Goal: Download file/media

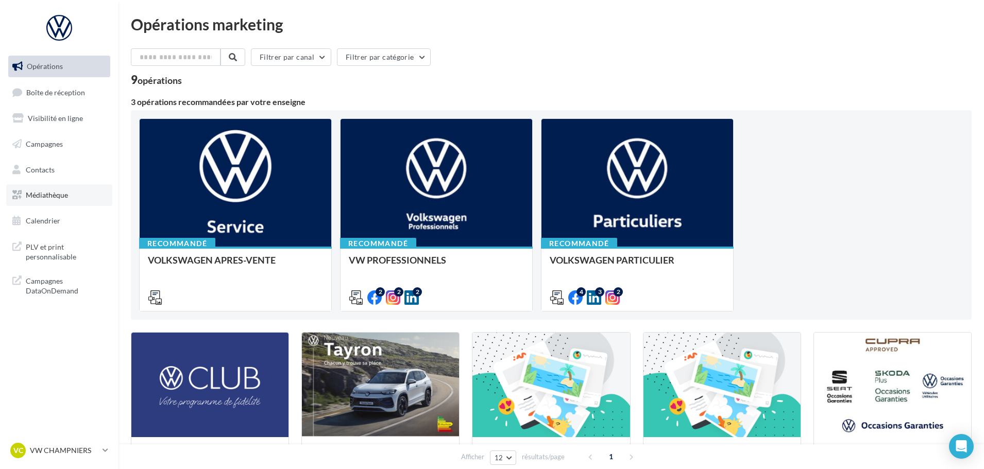
click at [58, 199] on span "Médiathèque" at bounding box center [47, 195] width 42 height 9
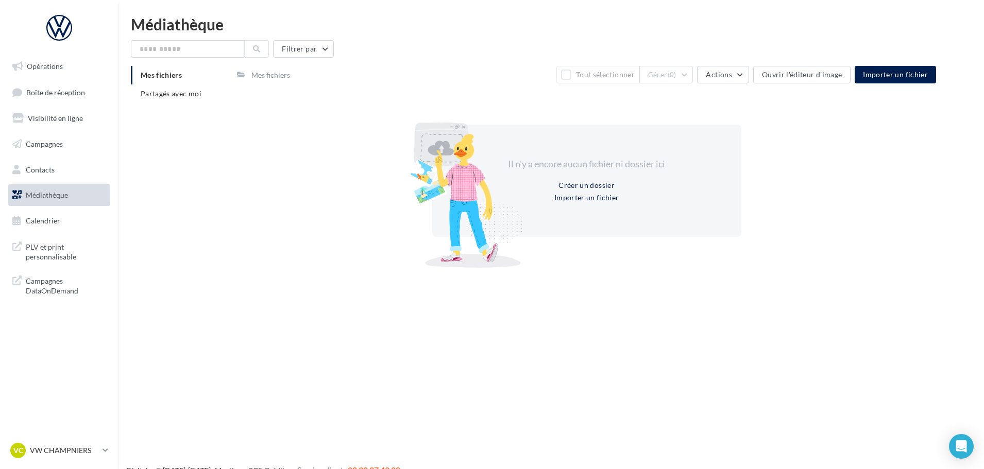
click at [245, 72] on icon at bounding box center [241, 74] width 8 height 7
click at [164, 96] on span "Partagés avec moi" at bounding box center [171, 93] width 61 height 9
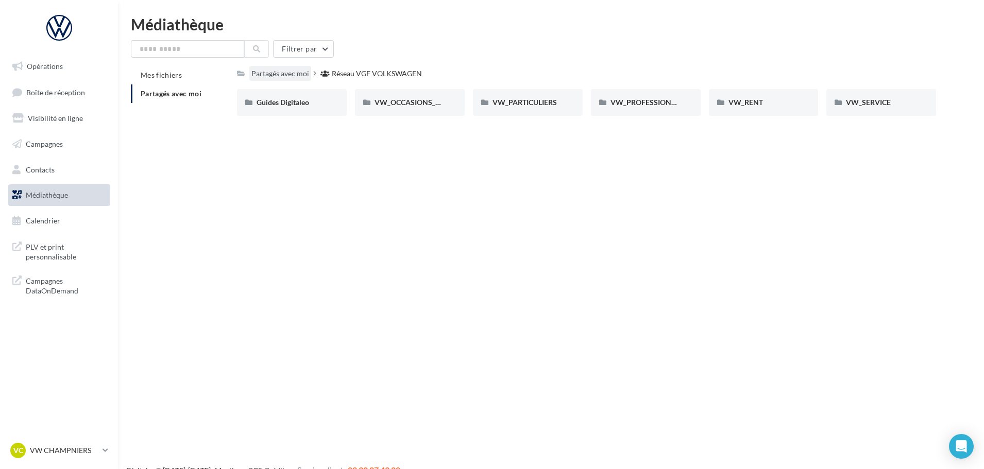
click at [275, 71] on div "Partagés avec moi" at bounding box center [280, 74] width 58 height 10
click at [305, 100] on span "Guides Digitaleo" at bounding box center [283, 102] width 53 height 9
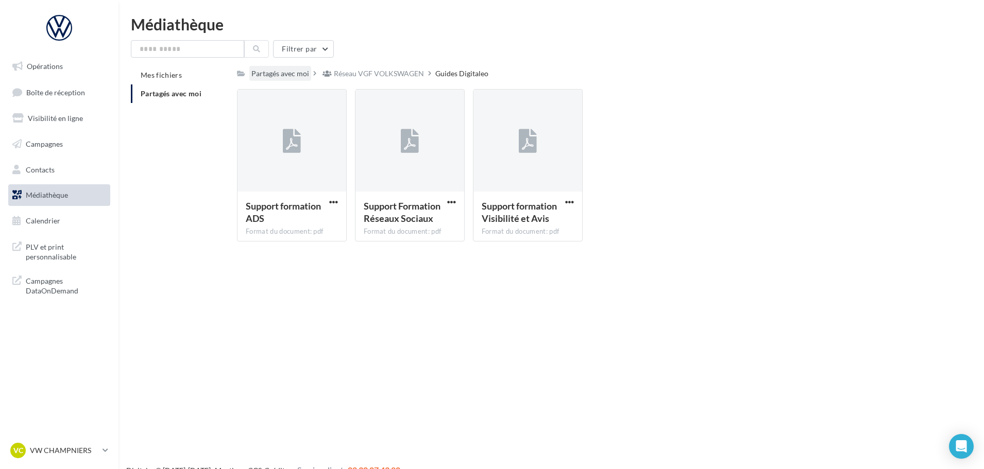
click at [276, 74] on div "Partagés avec moi" at bounding box center [280, 74] width 58 height 10
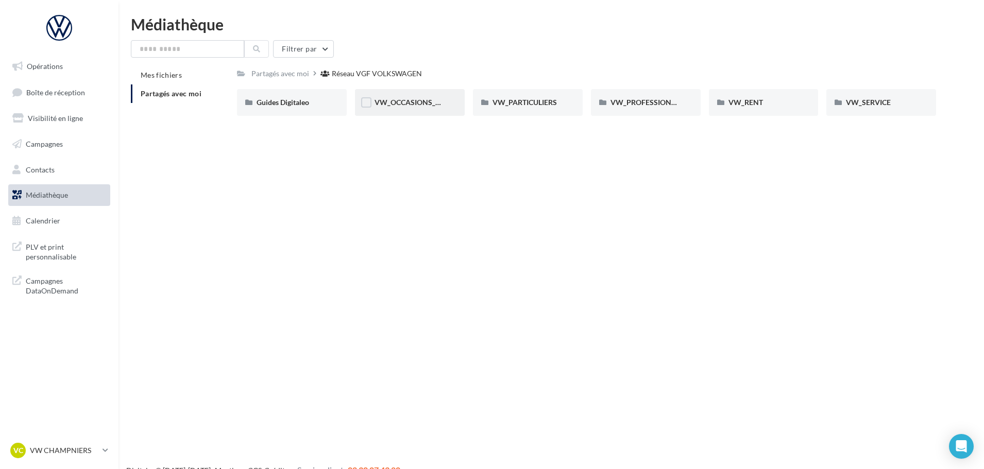
click at [421, 112] on div "VW_OCCASIONS_GARANTIES" at bounding box center [410, 102] width 110 height 27
click at [514, 108] on div "OPERATIONS" at bounding box center [528, 102] width 71 height 10
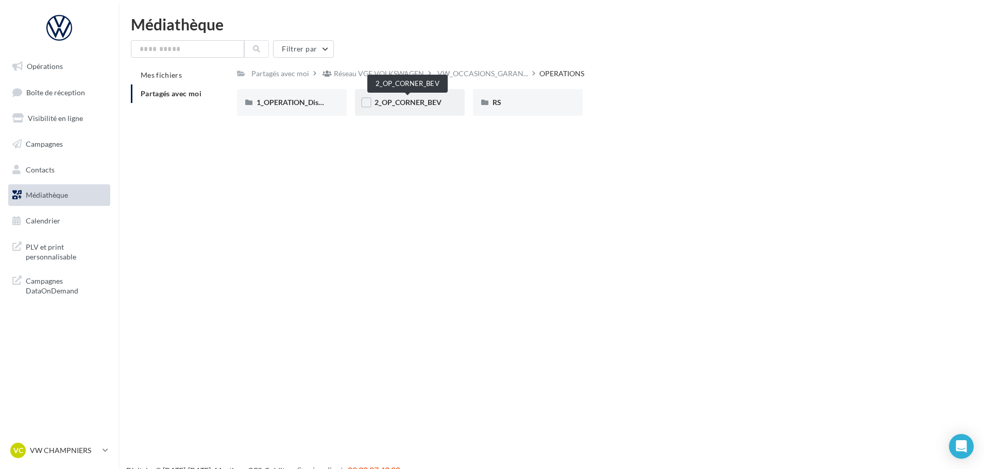
click at [406, 106] on span "2_OP_CORNER_BEV" at bounding box center [408, 102] width 67 height 9
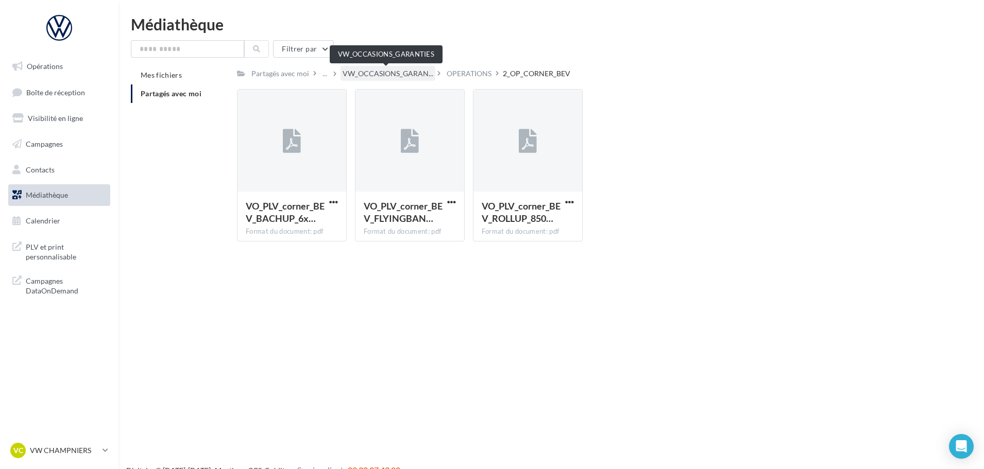
click at [383, 73] on span "VW_OCCASIONS_GARAN..." at bounding box center [388, 74] width 91 height 10
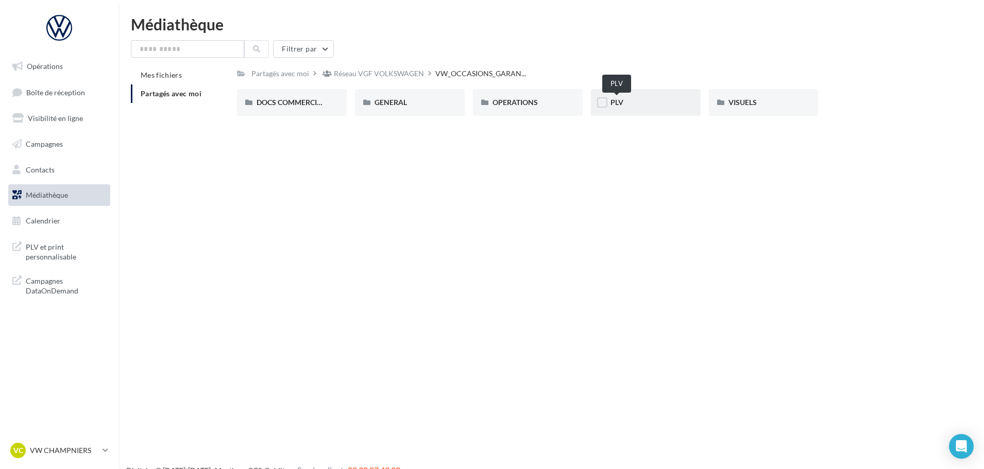
click at [615, 105] on span "PLV" at bounding box center [617, 102] width 13 height 9
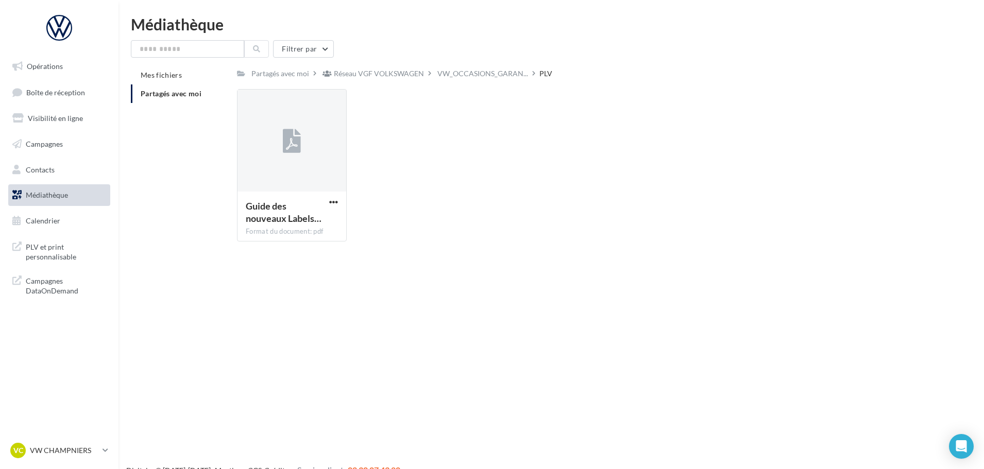
click at [377, 76] on div "Réseau VGF VOLKSWAGEN" at bounding box center [379, 74] width 90 height 10
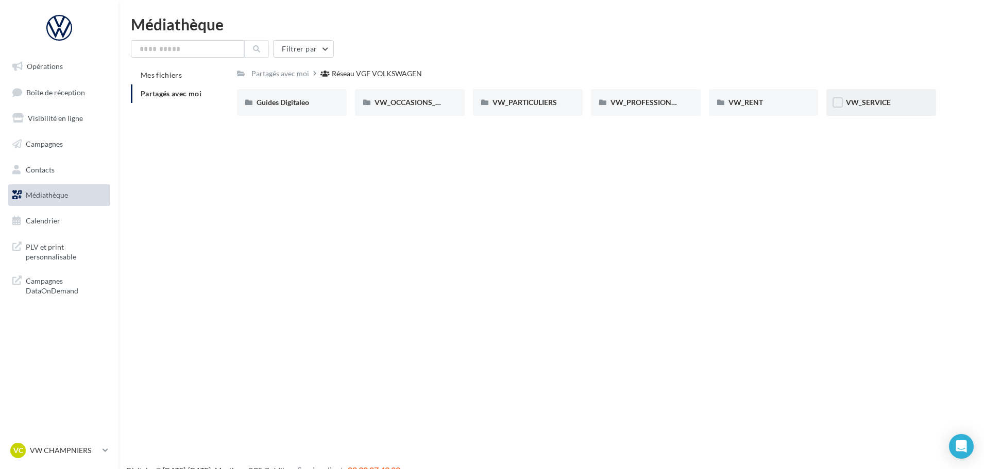
click at [860, 106] on span "VW_SERVICE" at bounding box center [868, 102] width 45 height 9
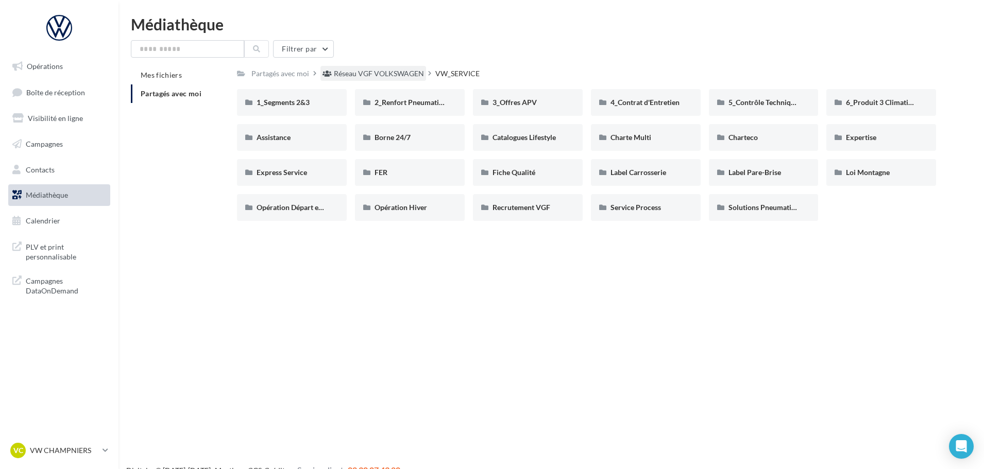
click at [391, 71] on div "Réseau VGF VOLKSWAGEN" at bounding box center [379, 74] width 90 height 10
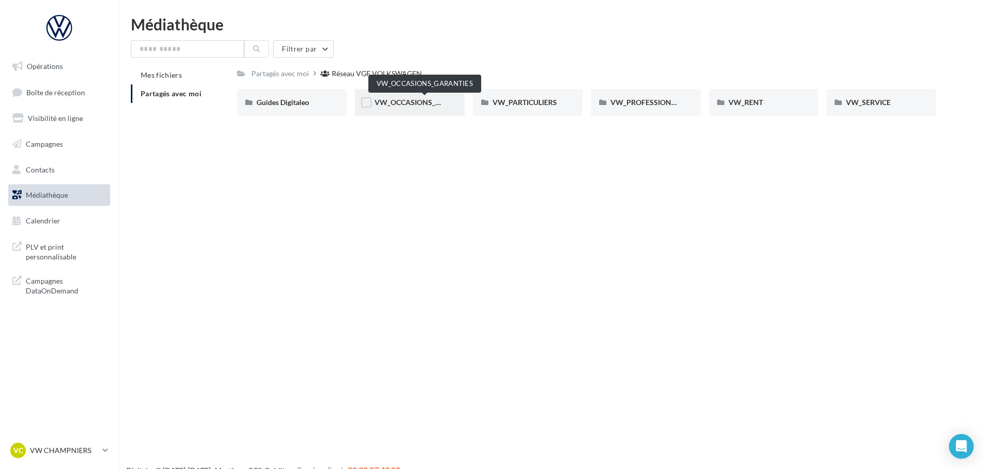
click at [394, 100] on span "VW_OCCASIONS_GARANTIES" at bounding box center [425, 102] width 101 height 9
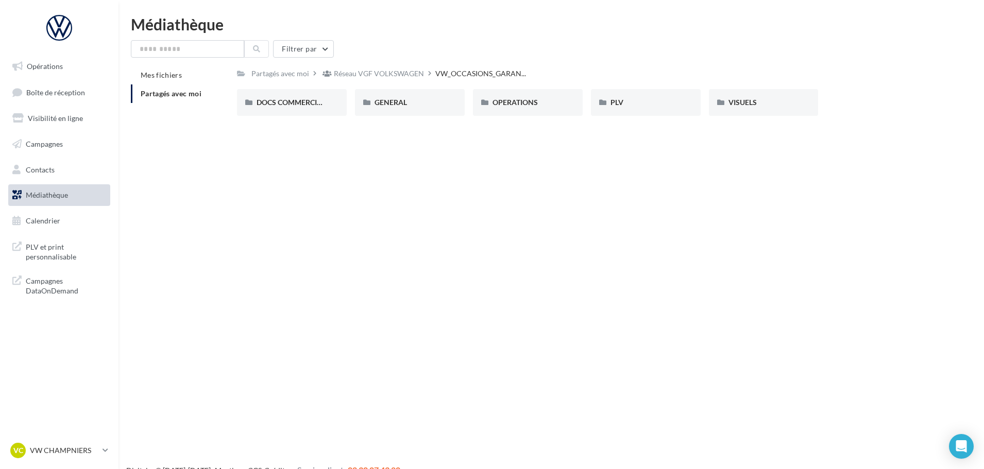
click at [740, 116] on div "DOCS COMMERCIAUX DOCS COMMERCIAUX GENERAL GENERAL OPERATIONS OPERATIONS PLV PLV…" at bounding box center [590, 106] width 707 height 35
click at [824, 118] on div "DOCS COMMERCIAUX DOCS COMMERCIAUX GENERAL GENERAL OPERATIONS OPERATIONS PLV PLV…" at bounding box center [590, 106] width 707 height 35
click at [797, 105] on div "VISUELS" at bounding box center [764, 102] width 71 height 10
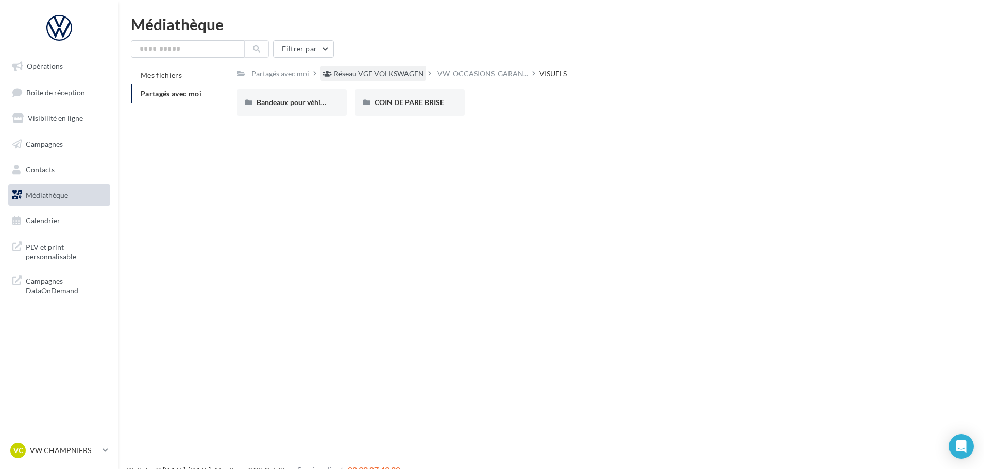
click at [374, 76] on div "Réseau VGF VOLKSWAGEN" at bounding box center [379, 74] width 90 height 10
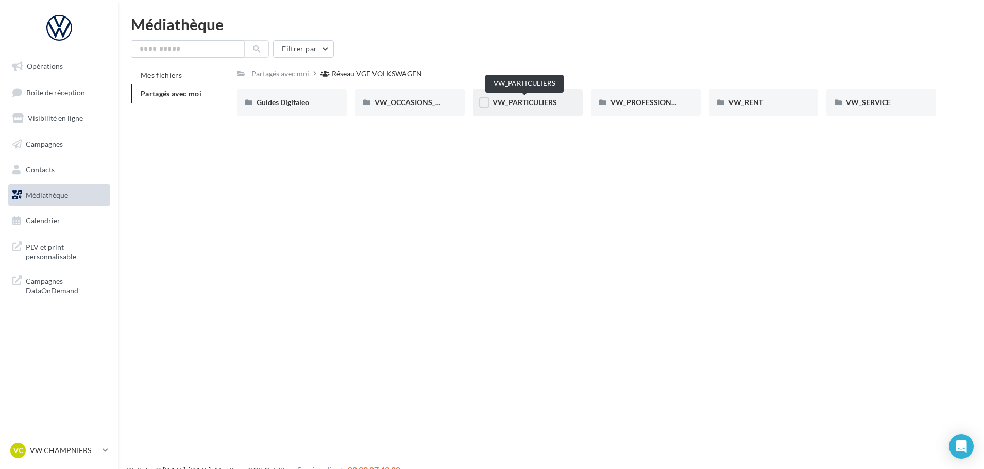
click at [510, 107] on span "VW_PARTICULIERS" at bounding box center [525, 102] width 64 height 9
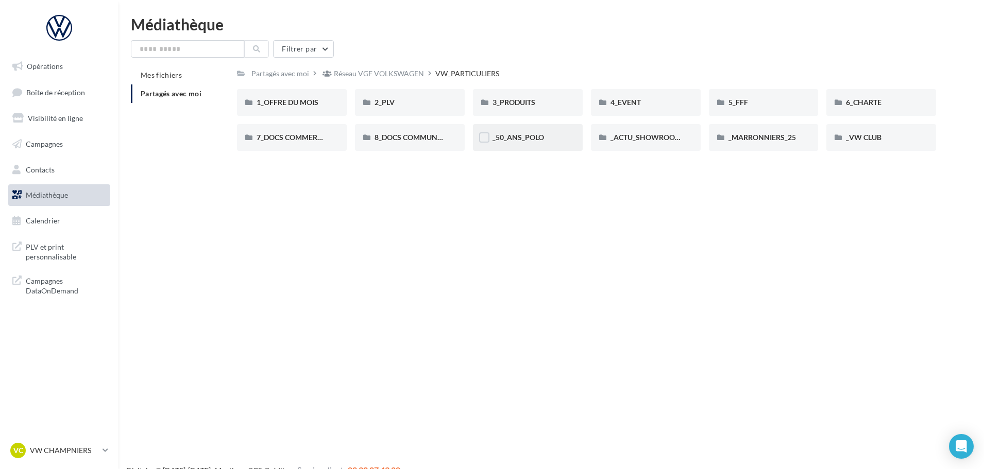
click at [520, 144] on div "_50_ANS_POLO" at bounding box center [528, 137] width 110 height 27
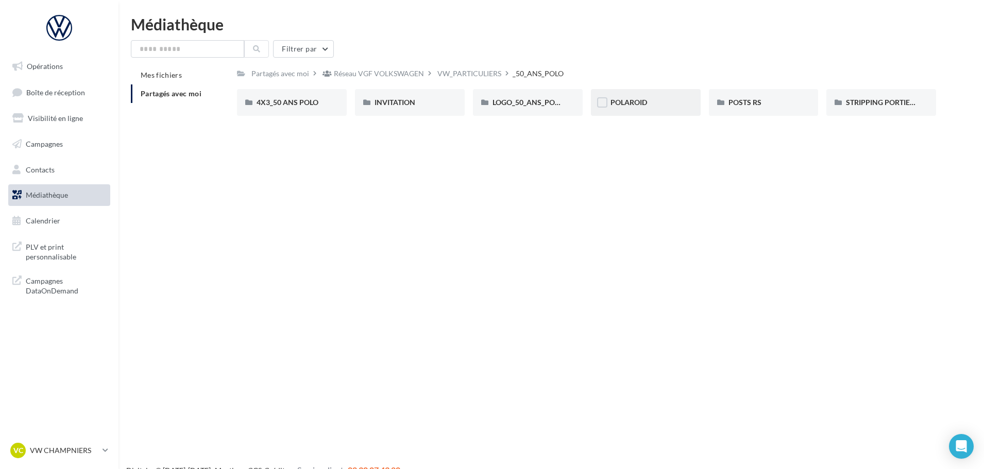
click at [660, 103] on div "POLAROID" at bounding box center [646, 102] width 71 height 10
click at [430, 104] on div "INVITATION" at bounding box center [410, 102] width 71 height 10
click at [293, 107] on div "4X3_50 ANS POLO" at bounding box center [292, 102] width 71 height 10
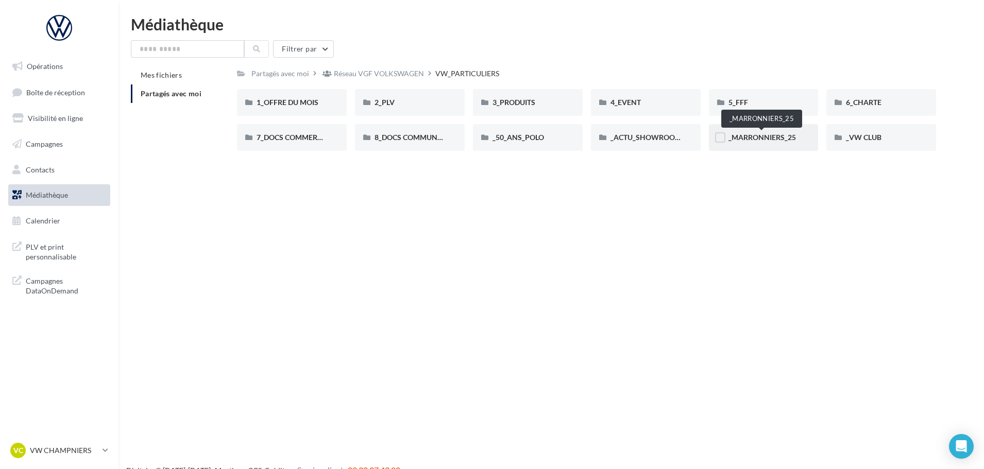
click at [775, 138] on span "_MARRONNIERS_25" at bounding box center [762, 137] width 67 height 9
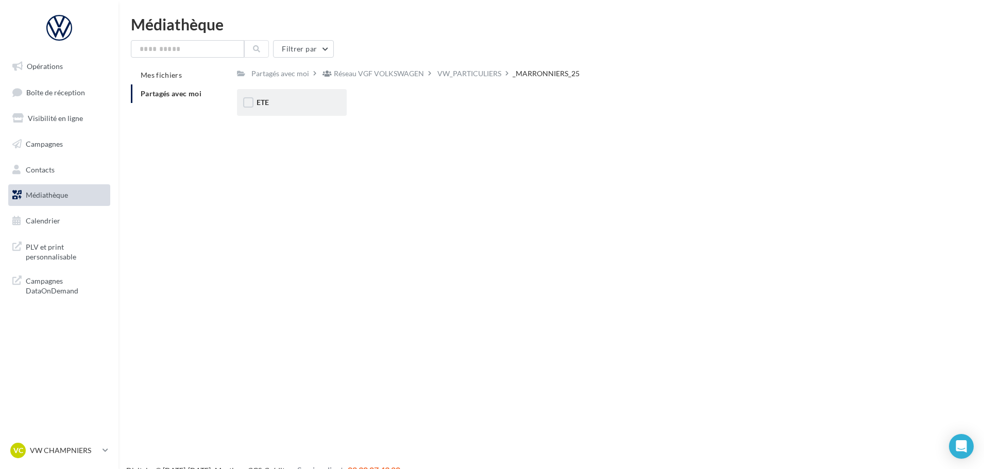
click at [297, 115] on div "ETE" at bounding box center [292, 102] width 110 height 27
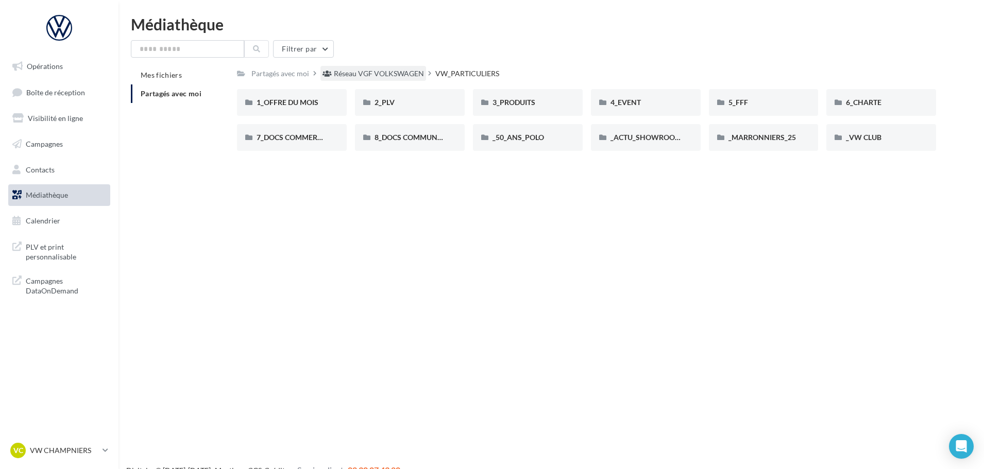
click at [365, 75] on div "Réseau VGF VOLKSWAGEN" at bounding box center [379, 74] width 90 height 10
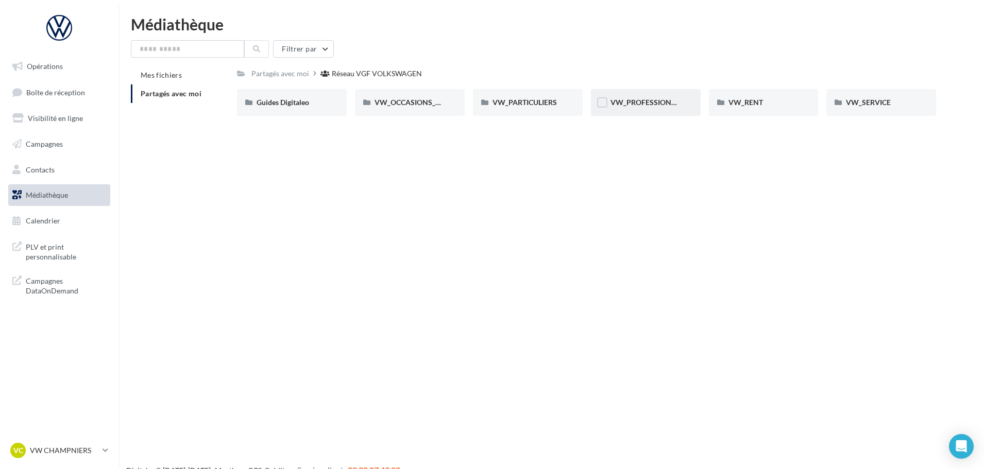
click at [669, 111] on div "VW_PROFESSIONNELS" at bounding box center [646, 102] width 110 height 27
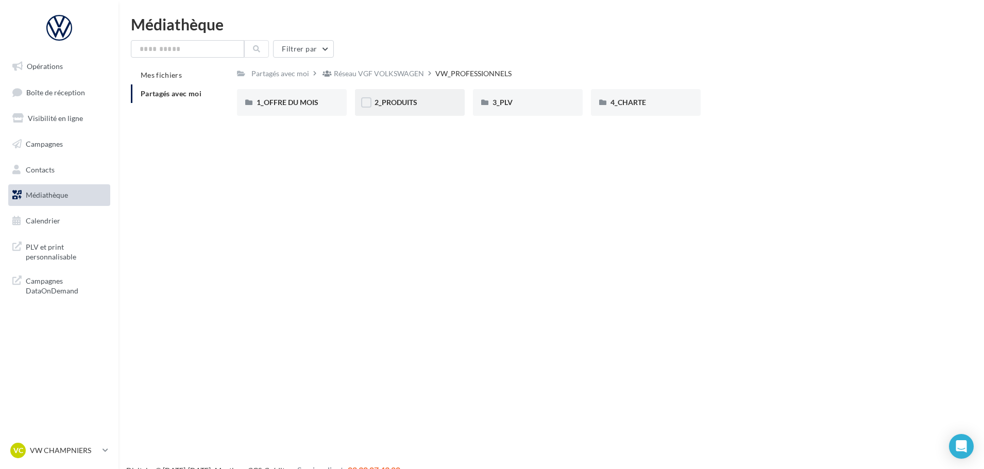
click at [392, 97] on div "2_PRODUITS" at bounding box center [410, 102] width 110 height 27
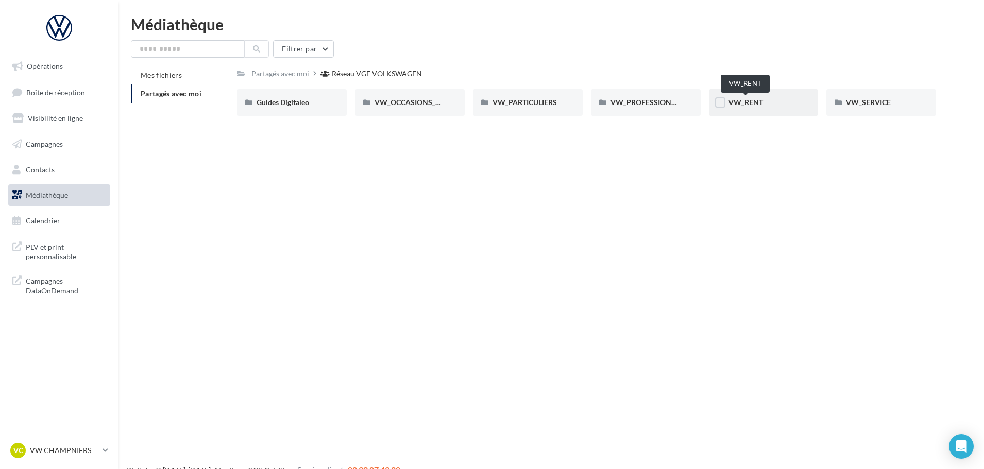
click at [748, 100] on span "VW_RENT" at bounding box center [746, 102] width 35 height 9
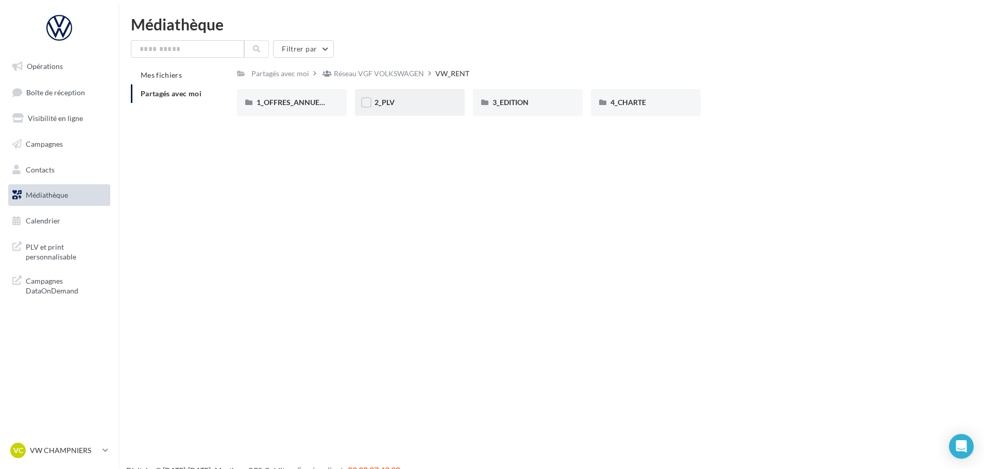
click at [380, 108] on div "2_PLV" at bounding box center [410, 102] width 71 height 10
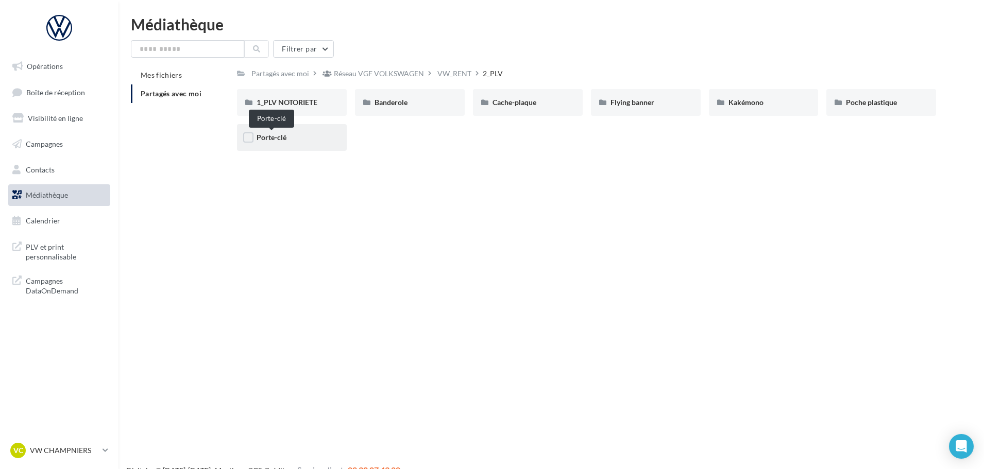
click at [278, 133] on span "Porte-clé" at bounding box center [272, 137] width 30 height 9
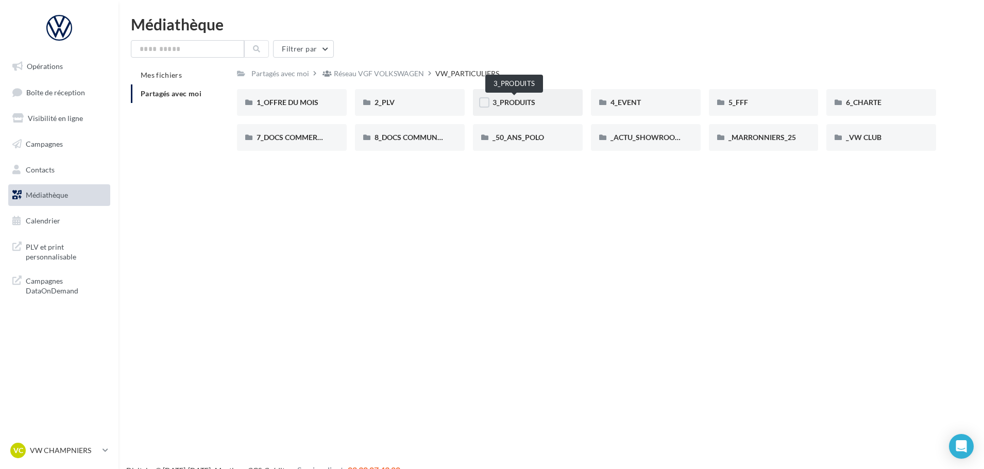
click at [519, 103] on span "3_PRODUITS" at bounding box center [514, 102] width 43 height 9
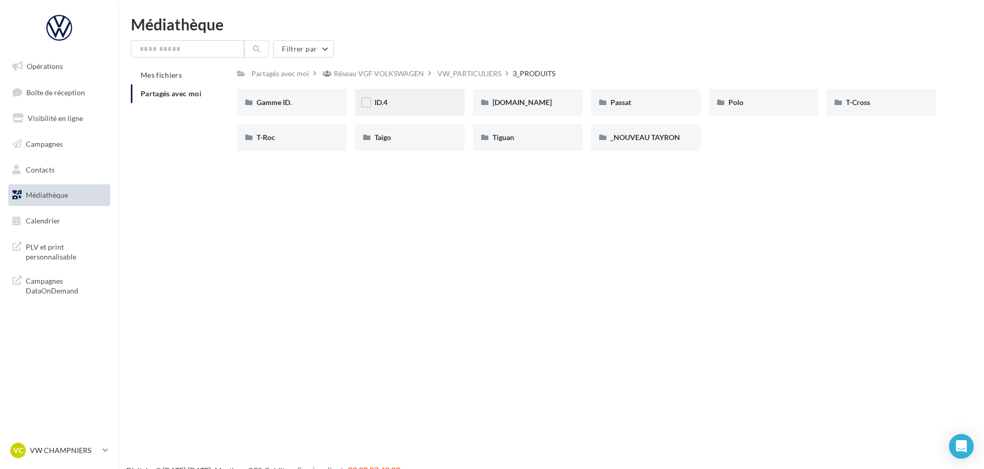
click at [386, 105] on span "ID.4" at bounding box center [381, 102] width 13 height 9
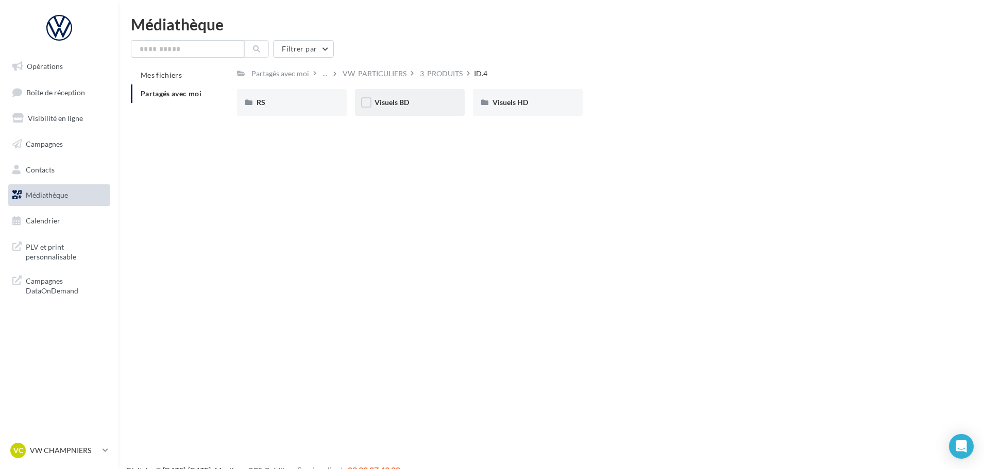
click at [402, 107] on div "Visuels BD" at bounding box center [410, 102] width 71 height 10
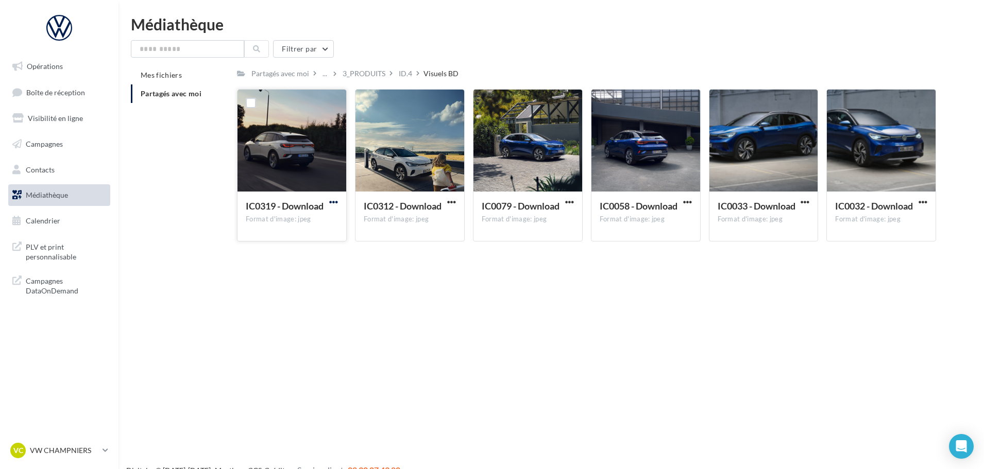
click at [329, 200] on span "button" at bounding box center [333, 202] width 9 height 9
click at [318, 216] on button "Télécharger" at bounding box center [288, 222] width 103 height 27
click at [404, 72] on div "ID.4" at bounding box center [405, 74] width 13 height 10
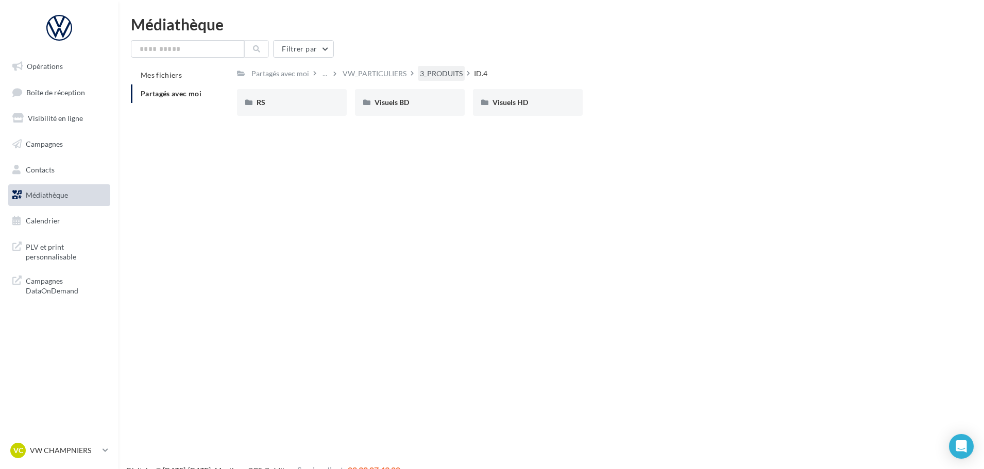
click at [435, 74] on div "3_PRODUITS" at bounding box center [441, 74] width 43 height 10
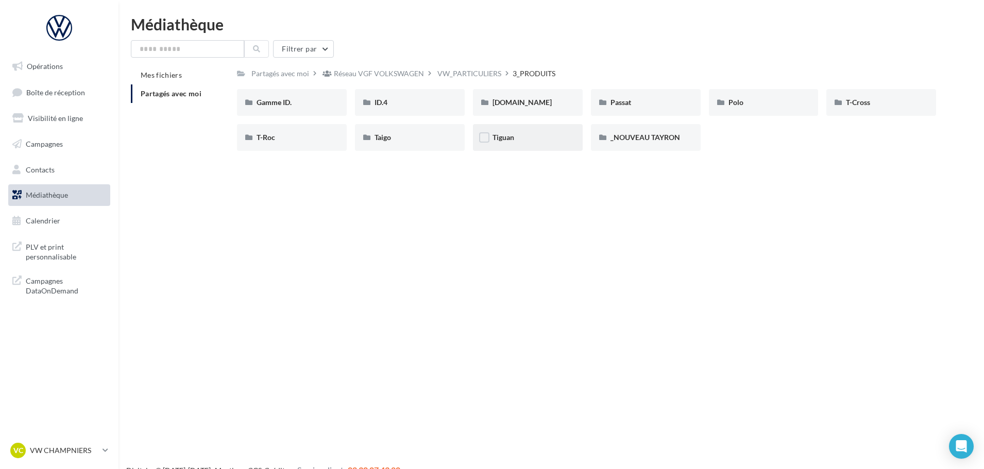
click at [536, 139] on div "Tiguan" at bounding box center [528, 137] width 71 height 10
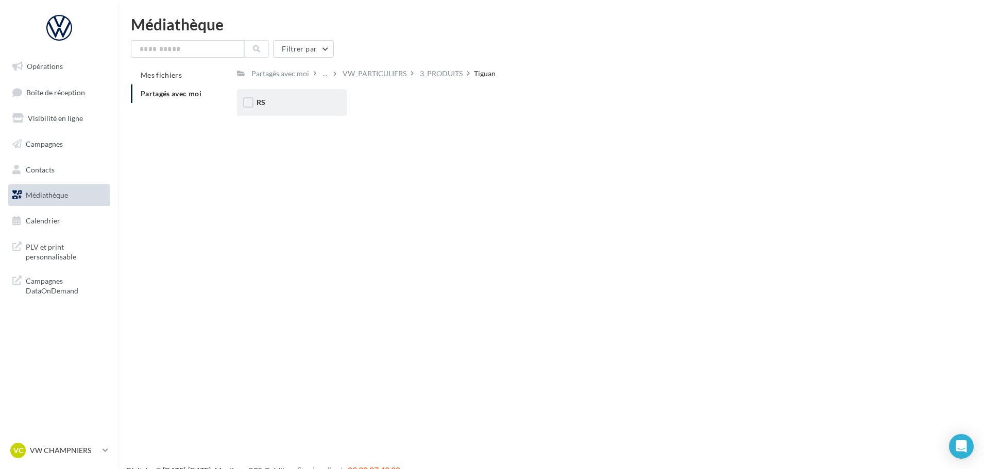
click at [297, 96] on div "RS" at bounding box center [292, 102] width 110 height 27
click at [301, 106] on div "Ecran" at bounding box center [292, 102] width 71 height 10
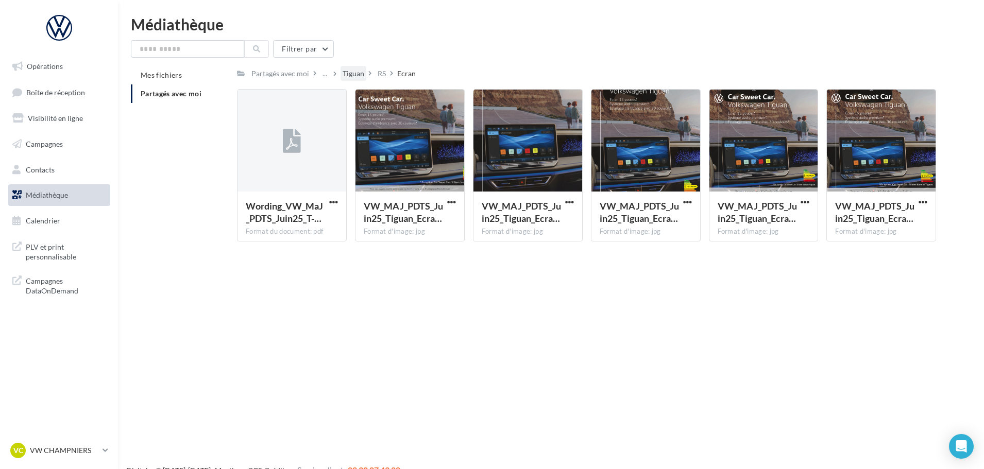
click at [356, 75] on div "Tiguan" at bounding box center [354, 74] width 22 height 10
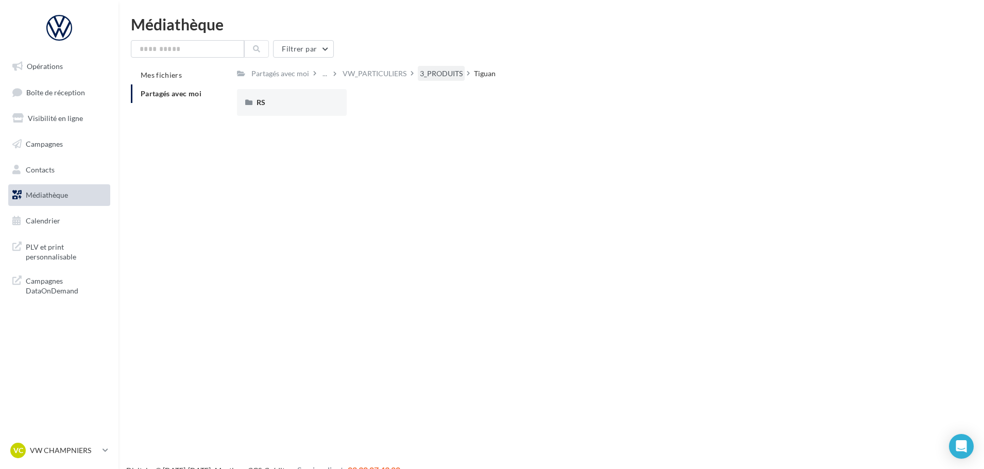
click at [450, 72] on div "3_PRODUITS" at bounding box center [441, 74] width 43 height 10
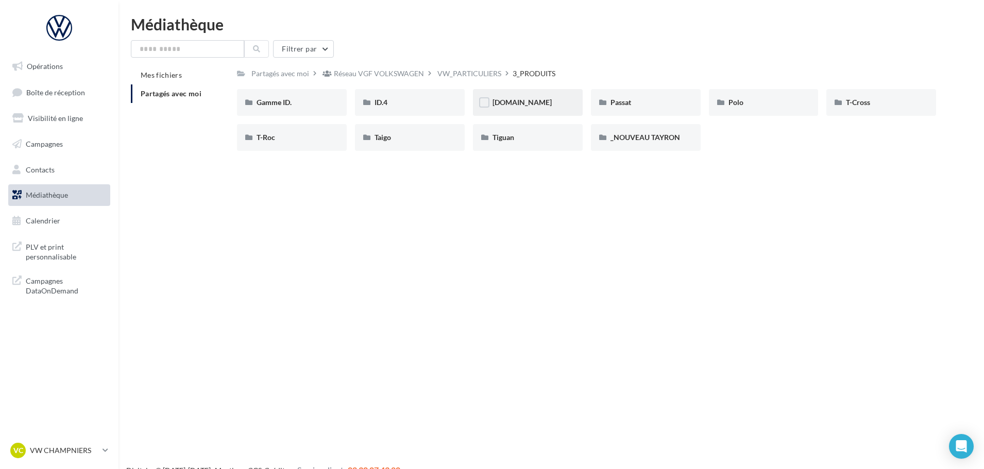
click at [518, 106] on div "[DOMAIN_NAME]" at bounding box center [528, 102] width 71 height 10
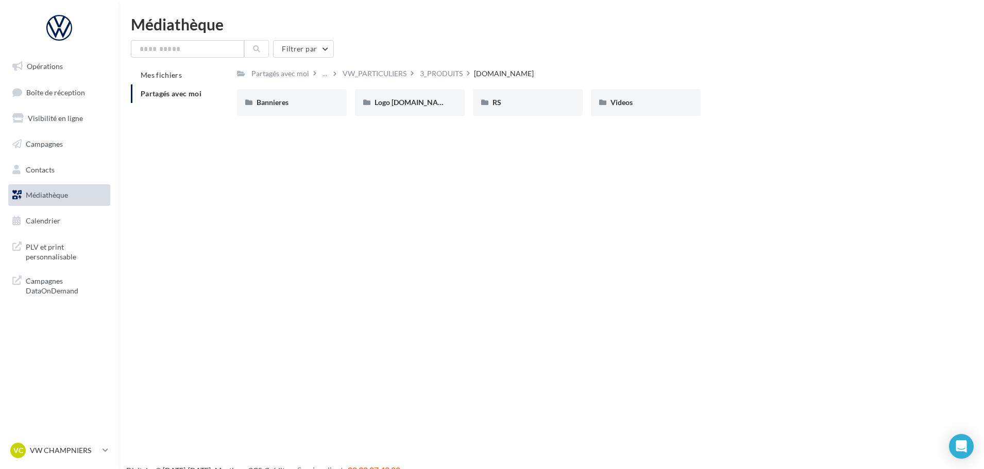
click at [419, 120] on div "Bannieres Bannieres Logo [DOMAIN_NAME] Logo [DOMAIN_NAME] RS RS Videos Videos" at bounding box center [590, 106] width 707 height 35
click at [328, 110] on div "Bannieres" at bounding box center [292, 102] width 110 height 27
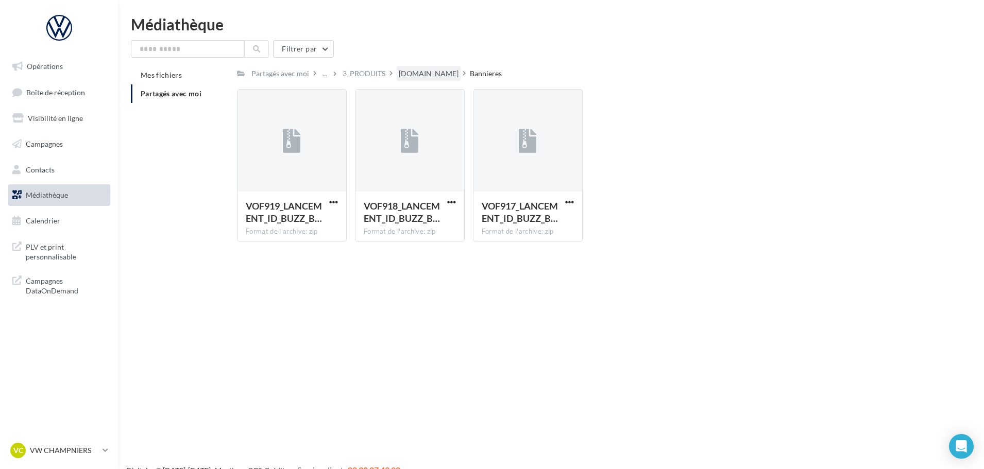
click at [419, 71] on div "[DOMAIN_NAME]" at bounding box center [429, 74] width 60 height 10
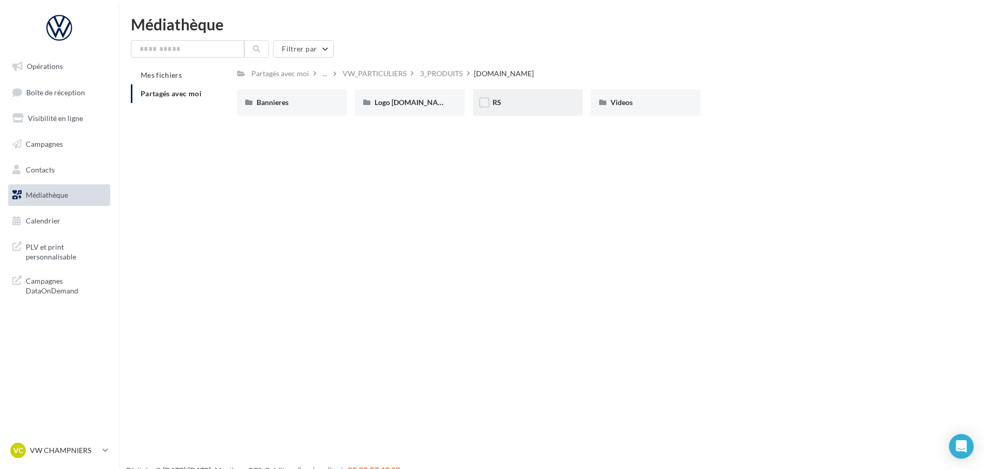
click at [493, 96] on div "RS" at bounding box center [528, 102] width 110 height 27
click at [369, 110] on div at bounding box center [366, 103] width 10 height 13
click at [322, 102] on div "Generique" at bounding box center [292, 102] width 71 height 10
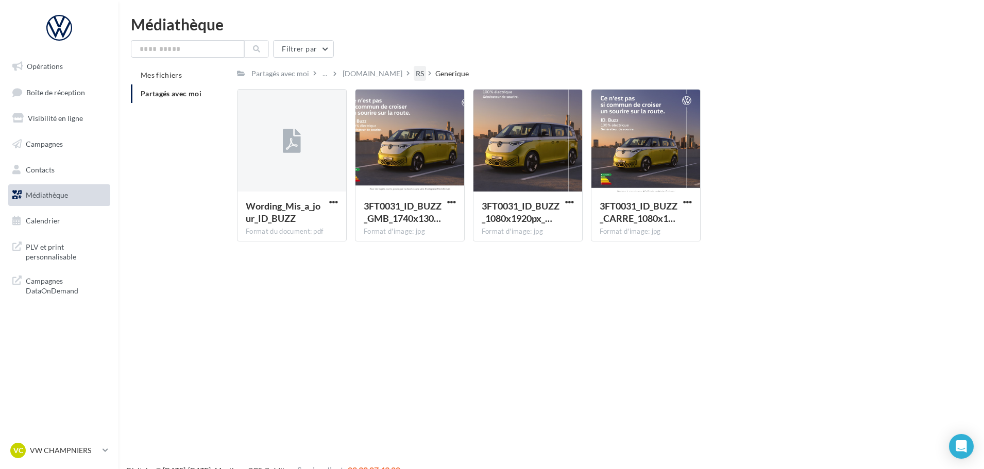
click at [416, 74] on div "RS" at bounding box center [420, 74] width 8 height 10
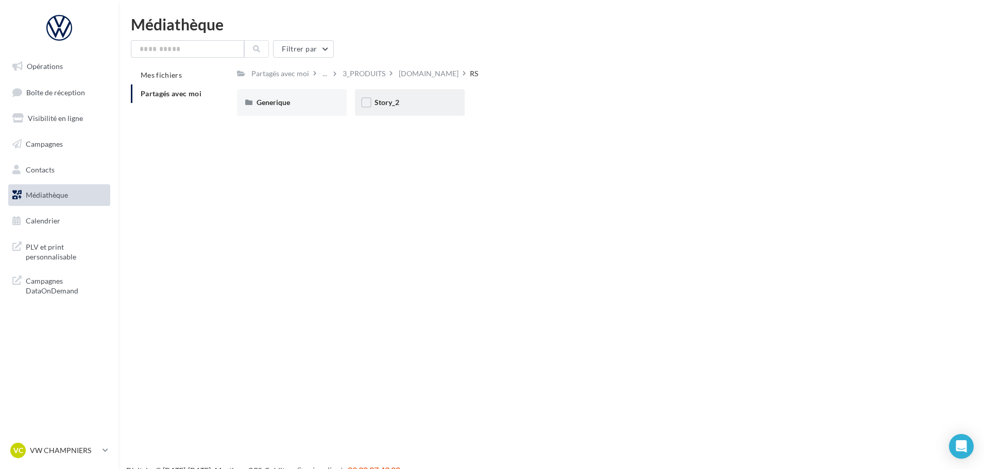
click at [408, 110] on div "Story_2" at bounding box center [410, 102] width 110 height 27
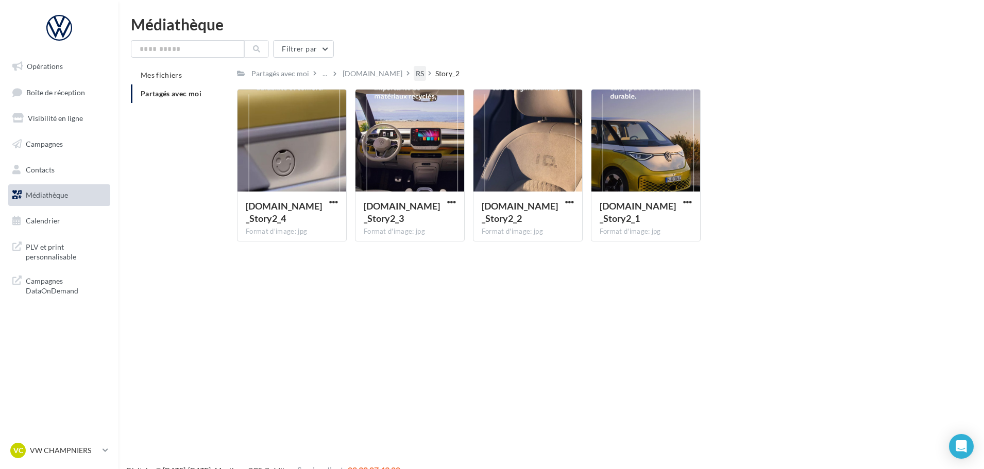
click at [416, 69] on div "RS" at bounding box center [420, 74] width 8 height 10
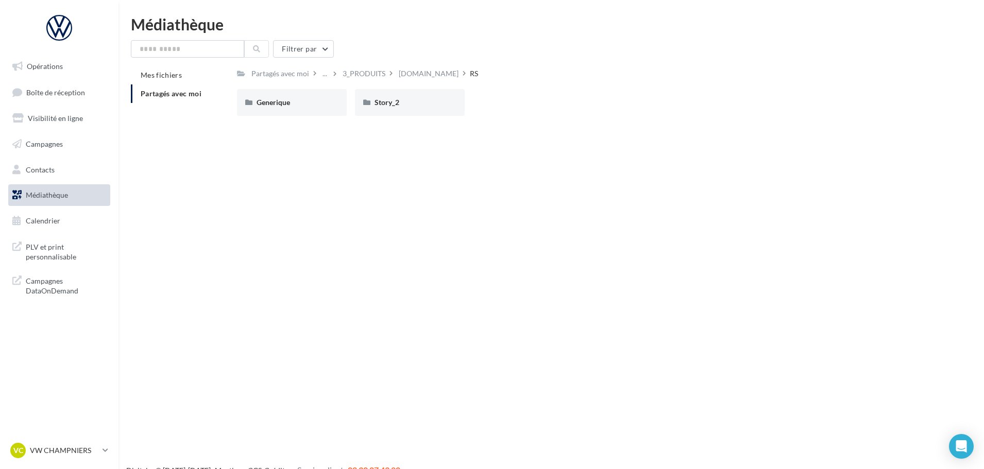
click at [363, 74] on div "3_PRODUITS" at bounding box center [364, 74] width 43 height 10
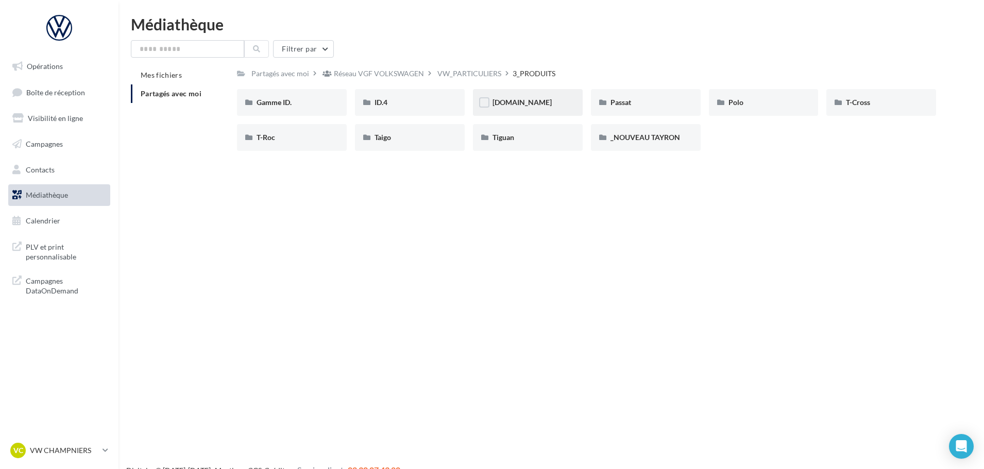
click at [519, 109] on div "[DOMAIN_NAME]" at bounding box center [528, 102] width 110 height 27
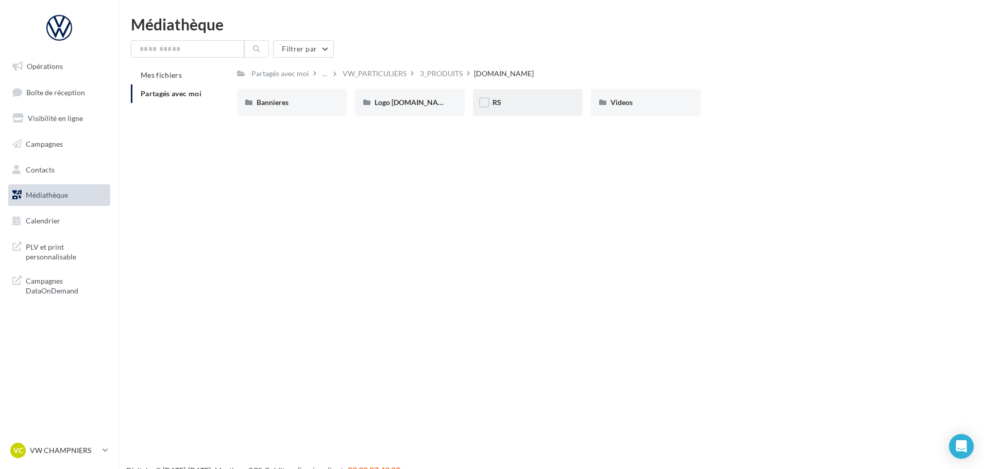
click at [531, 105] on div "RS" at bounding box center [528, 102] width 71 height 10
click at [490, 111] on div "Generique Generique Story_2 Story_2" at bounding box center [590, 106] width 707 height 35
click at [461, 108] on div "Story_2" at bounding box center [410, 102] width 110 height 27
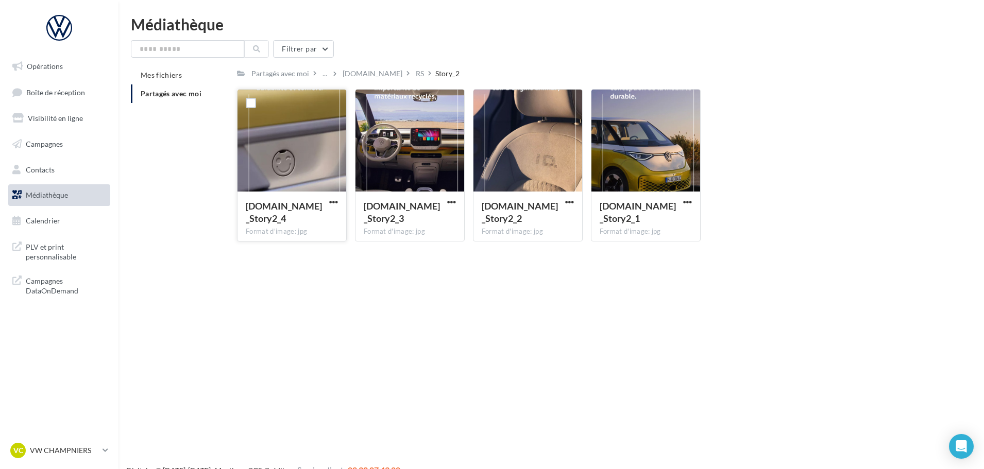
click at [322, 154] on div at bounding box center [292, 141] width 109 height 103
click at [332, 202] on span "button" at bounding box center [333, 202] width 9 height 9
click at [310, 222] on button "Télécharger" at bounding box center [288, 222] width 103 height 27
click at [355, 72] on div "[DOMAIN_NAME]" at bounding box center [373, 74] width 60 height 10
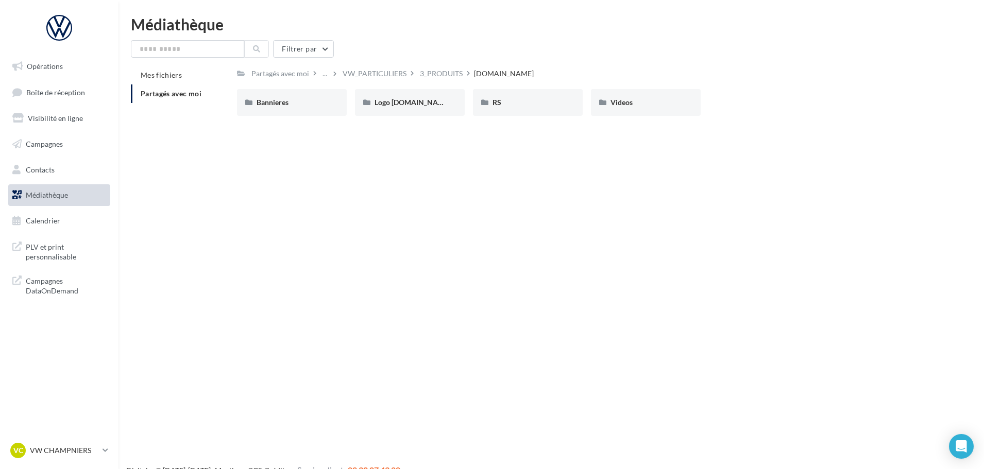
click at [367, 73] on div "VW_PARTICULIERS" at bounding box center [375, 74] width 64 height 10
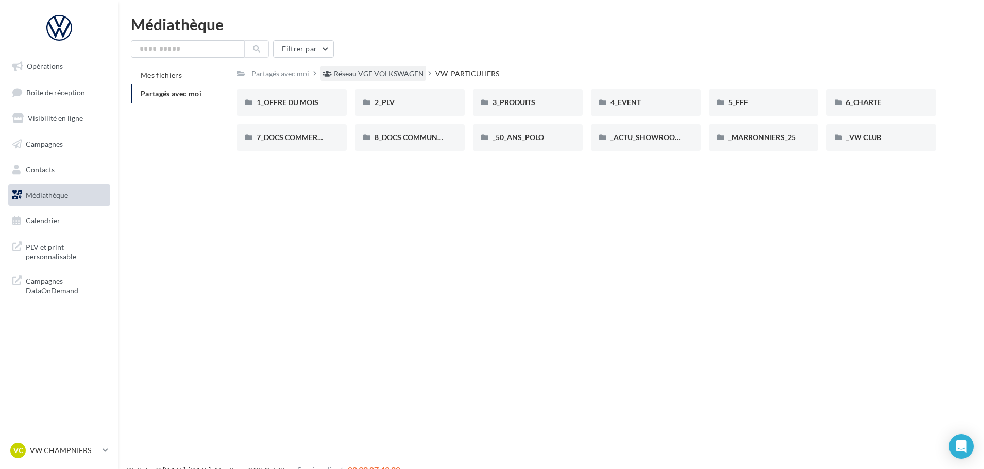
click at [402, 72] on div "Réseau VGF VOLKSWAGEN" at bounding box center [379, 74] width 90 height 10
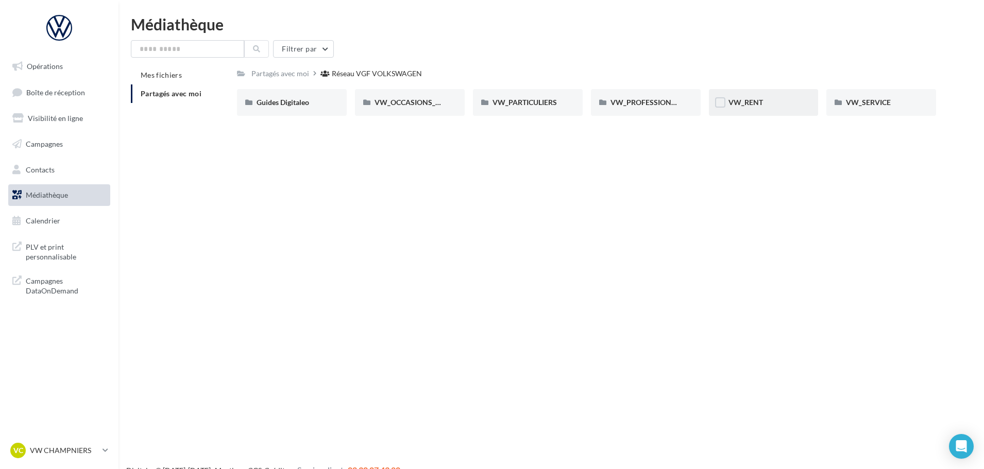
click at [754, 114] on div "VW_RENT" at bounding box center [764, 102] width 110 height 27
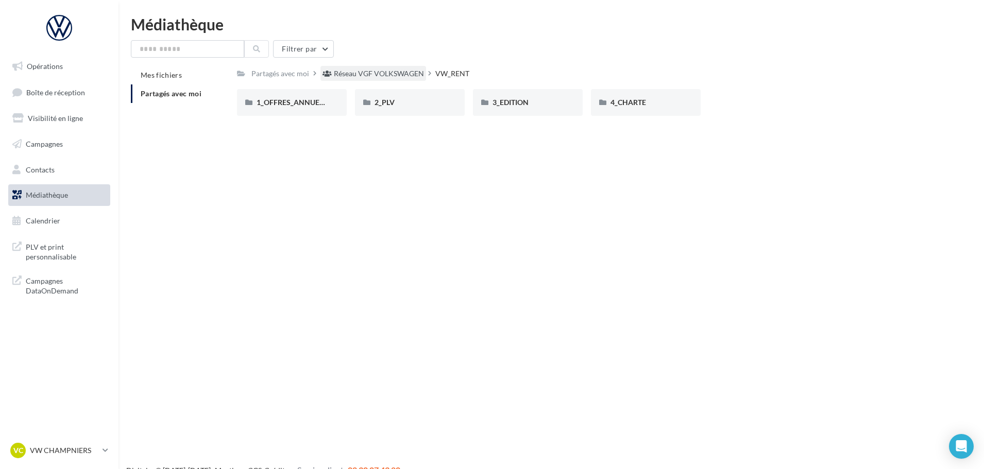
click at [398, 76] on div "Réseau VGF VOLKSWAGEN" at bounding box center [379, 74] width 90 height 10
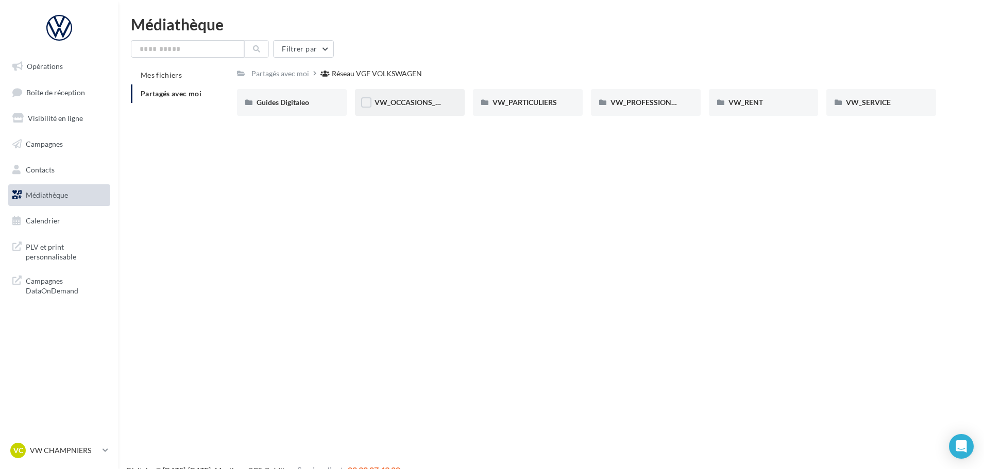
click at [428, 93] on div "VW_OCCASIONS_GARANTIES" at bounding box center [410, 102] width 110 height 27
click at [418, 69] on div "Réseau VGF VOLKSWAGEN" at bounding box center [379, 74] width 90 height 10
click at [530, 99] on span "VW_PARTICULIERS" at bounding box center [525, 102] width 64 height 9
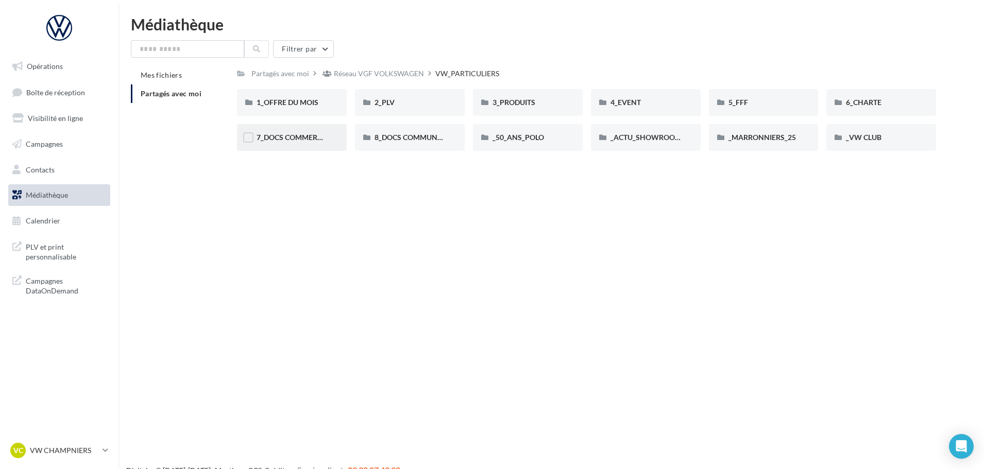
click at [299, 145] on div "7_DOCS COMMERCIAUX" at bounding box center [292, 137] width 110 height 27
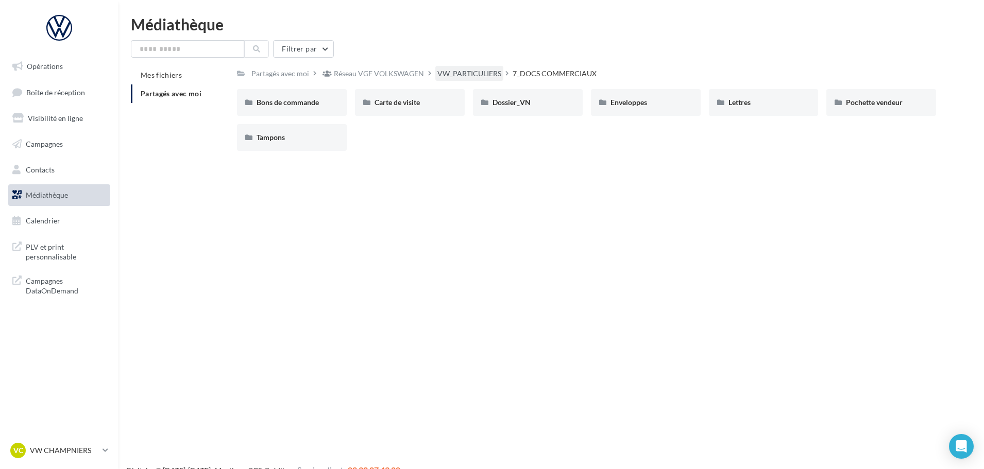
click at [482, 75] on div "VW_PARTICULIERS" at bounding box center [469, 74] width 64 height 10
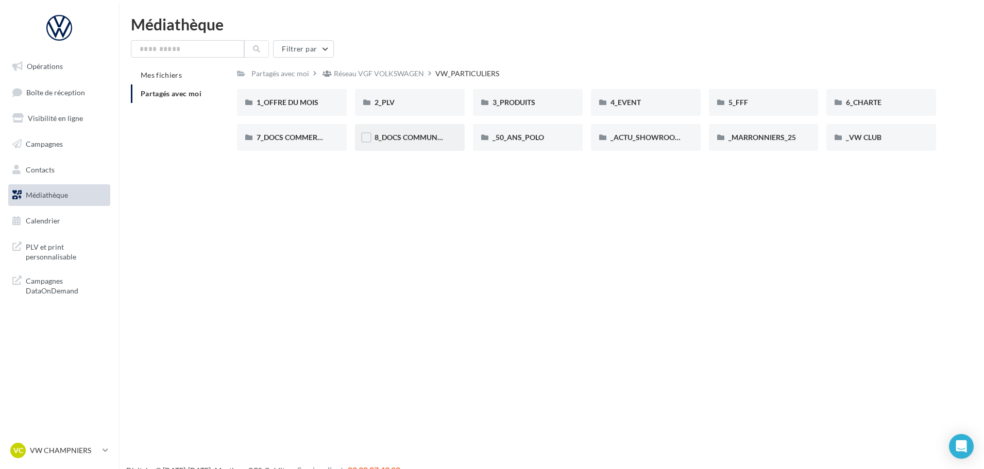
click at [434, 147] on div "8_DOCS COMMUNICATION" at bounding box center [410, 137] width 110 height 27
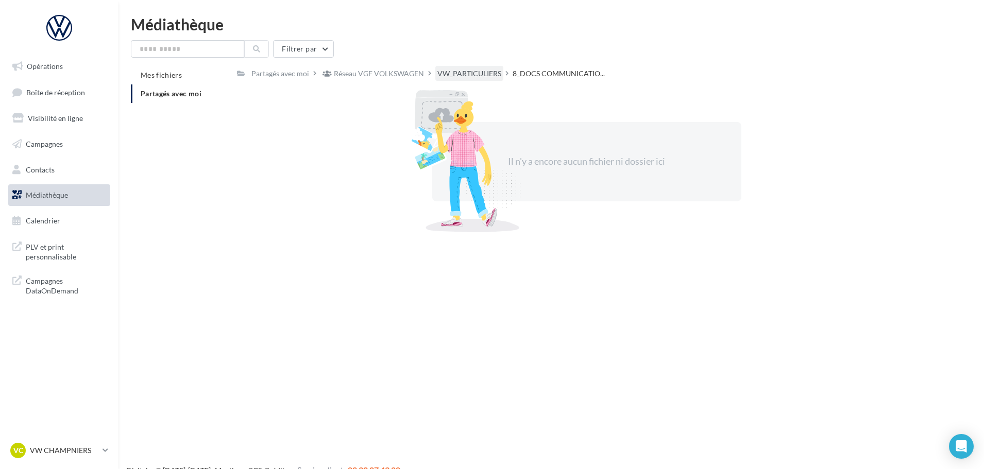
click at [466, 69] on div "VW_PARTICULIERS" at bounding box center [469, 74] width 64 height 10
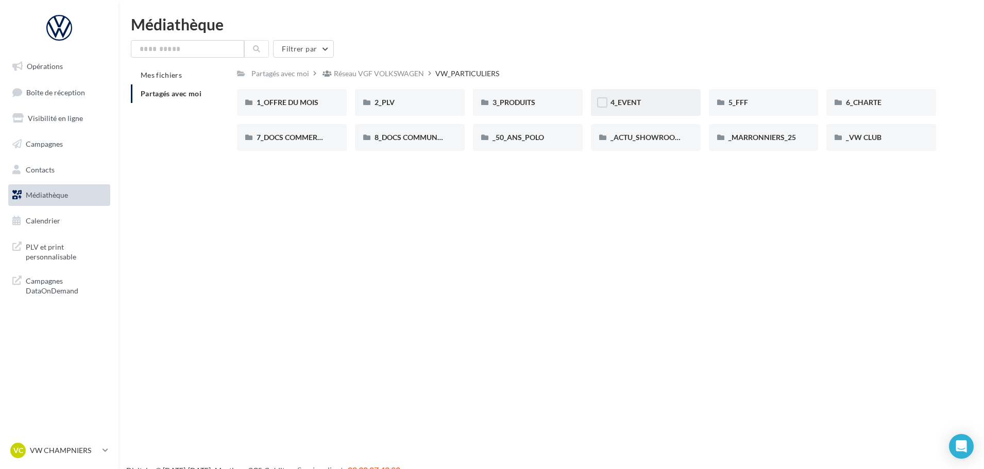
click at [628, 115] on div "4_EVENT" at bounding box center [646, 102] width 110 height 27
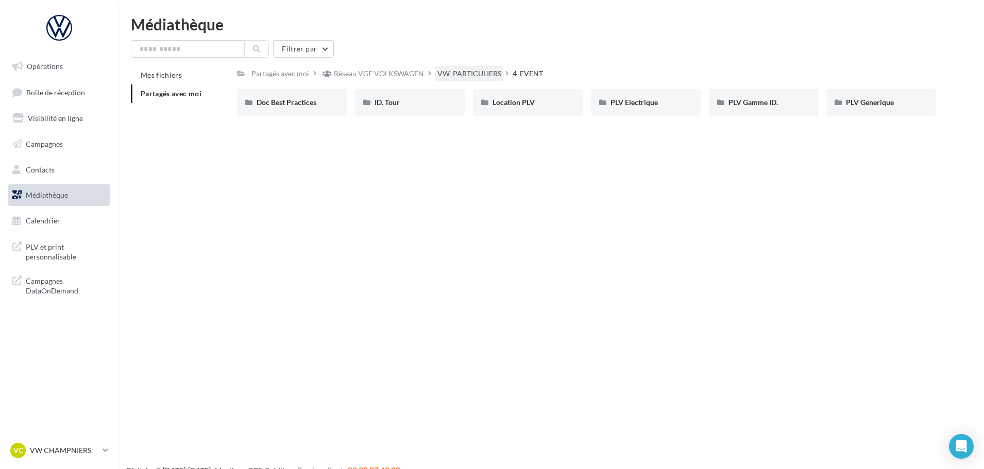
click at [471, 67] on div "VW_PARTICULIERS" at bounding box center [469, 73] width 68 height 15
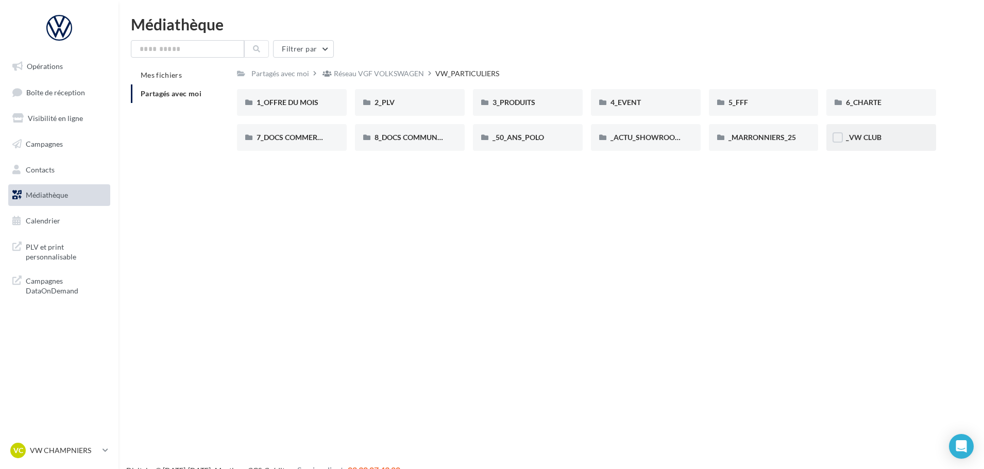
click at [850, 132] on div "_VW CLUB" at bounding box center [881, 137] width 71 height 10
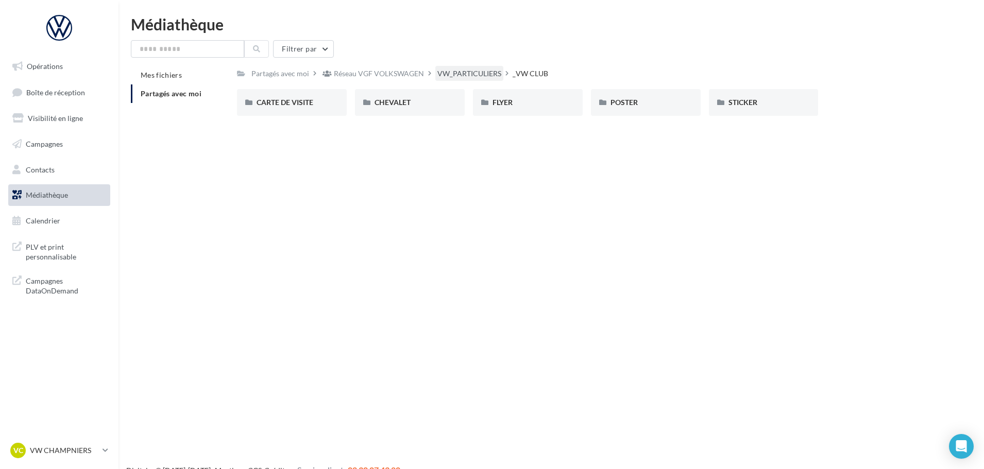
click at [472, 72] on div "VW_PARTICULIERS" at bounding box center [469, 74] width 64 height 10
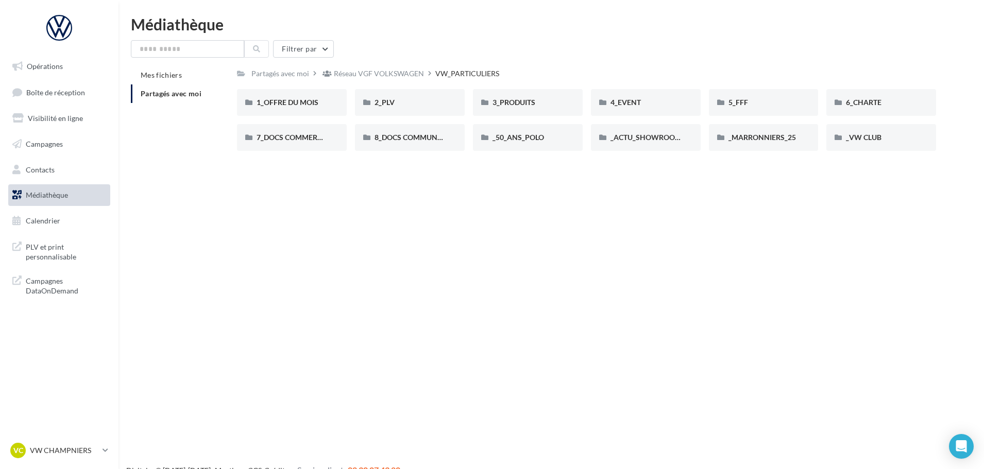
click at [472, 72] on div "Partagés avec moi Réseau VGF VOLKSWAGEN VW_PARTICULIERS" at bounding box center [586, 73] width 699 height 15
click at [408, 74] on div "Réseau VGF VOLKSWAGEN" at bounding box center [379, 74] width 90 height 10
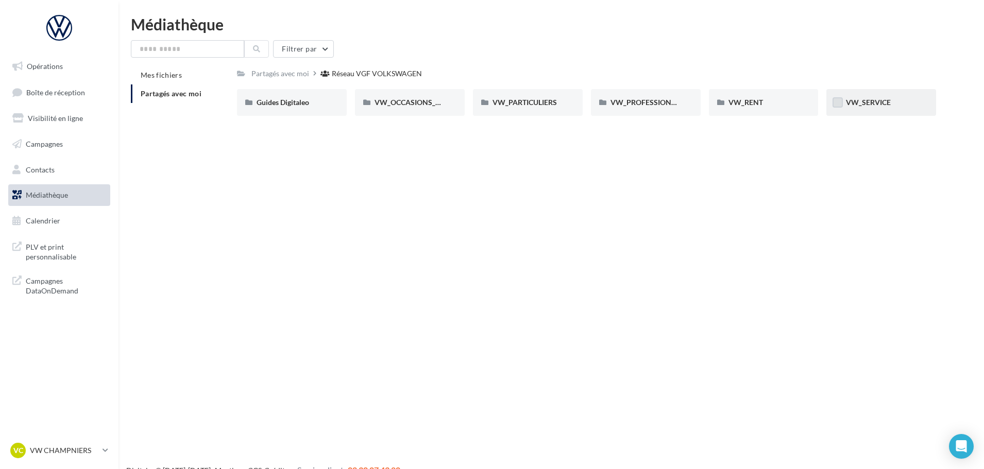
click at [842, 103] on label at bounding box center [838, 102] width 10 height 10
click at [863, 103] on span "VW_SERVICE" at bounding box center [868, 102] width 45 height 9
click at [904, 102] on div "VW_SERVICE" at bounding box center [881, 102] width 71 height 10
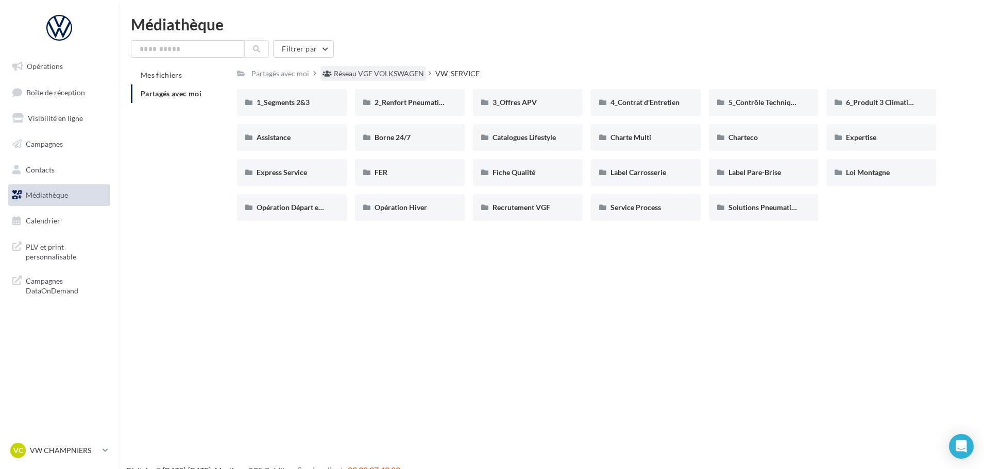
click at [403, 75] on div "Réseau VGF VOLKSWAGEN" at bounding box center [379, 74] width 90 height 10
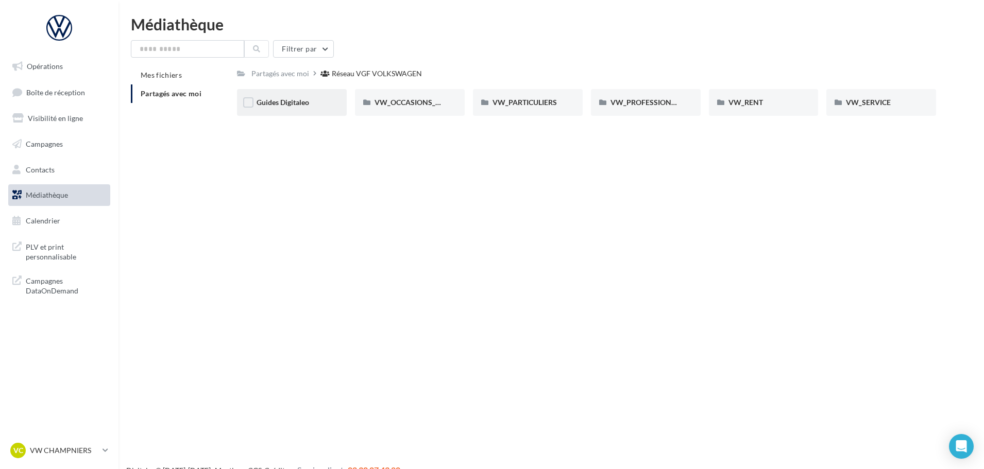
click at [314, 100] on div "Guides Digitaleo" at bounding box center [292, 102] width 71 height 10
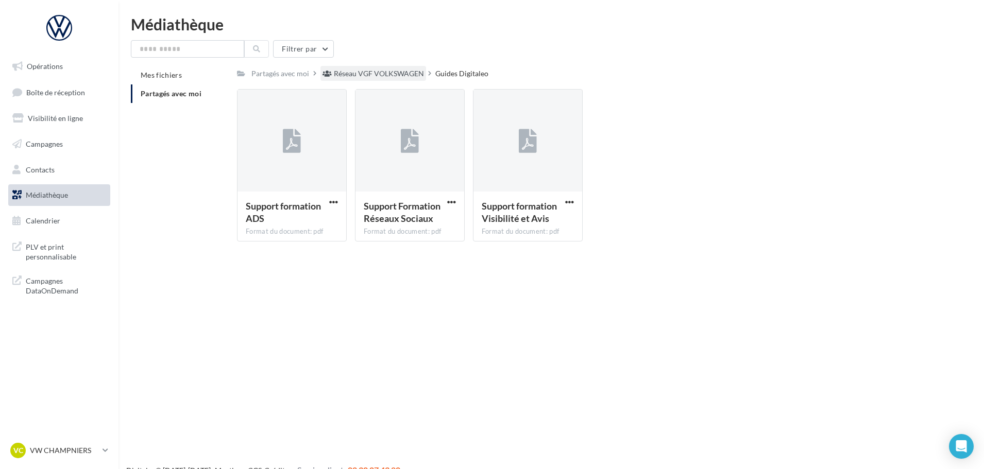
click at [348, 74] on div "Réseau VGF VOLKSWAGEN" at bounding box center [379, 74] width 90 height 10
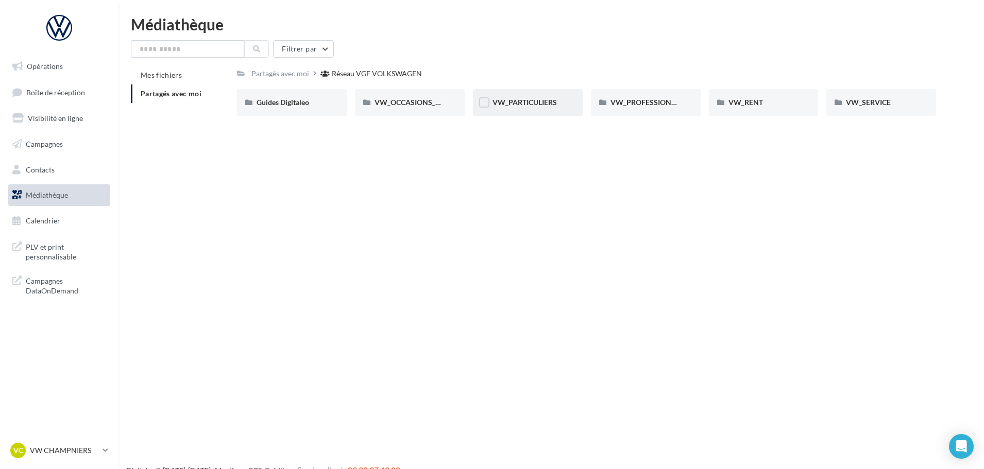
click at [497, 108] on div "VW_PARTICULIERS" at bounding box center [528, 102] width 71 height 10
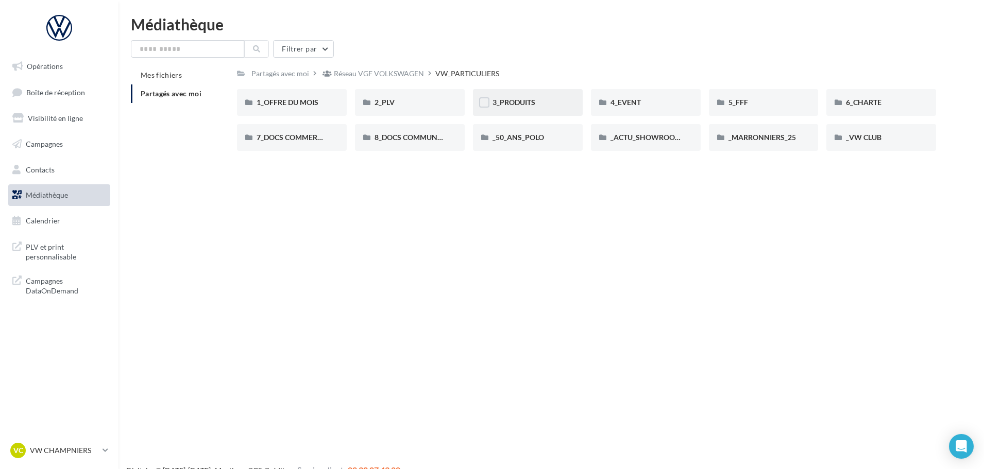
click at [537, 109] on div "3_PRODUITS" at bounding box center [528, 102] width 110 height 27
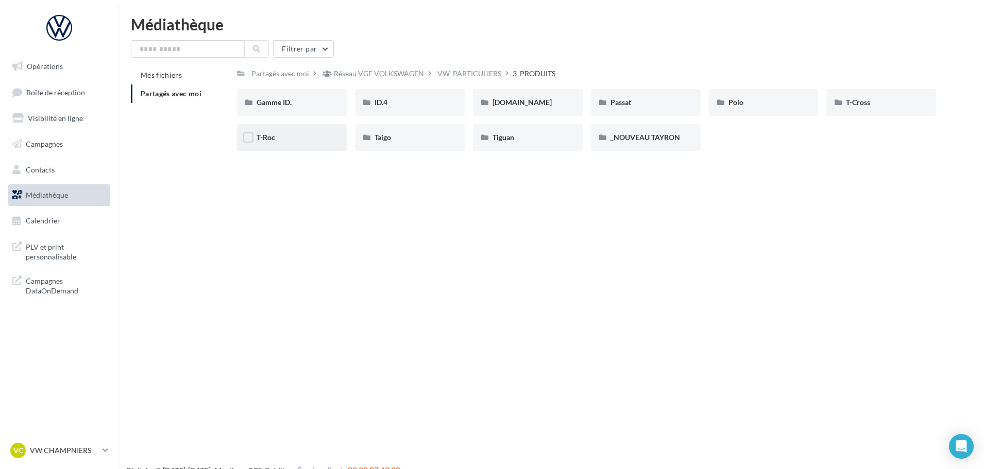
click at [298, 146] on div "T-Roc" at bounding box center [292, 137] width 110 height 27
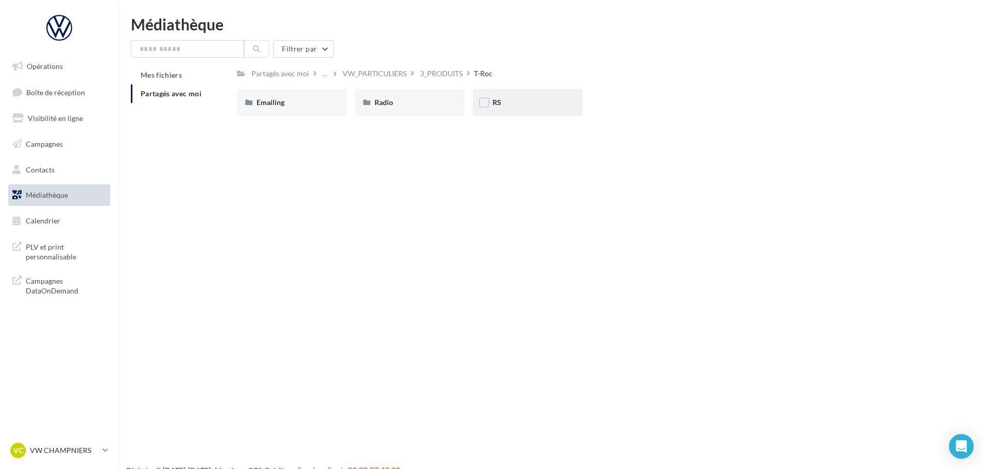
click at [521, 101] on div "RS" at bounding box center [528, 102] width 71 height 10
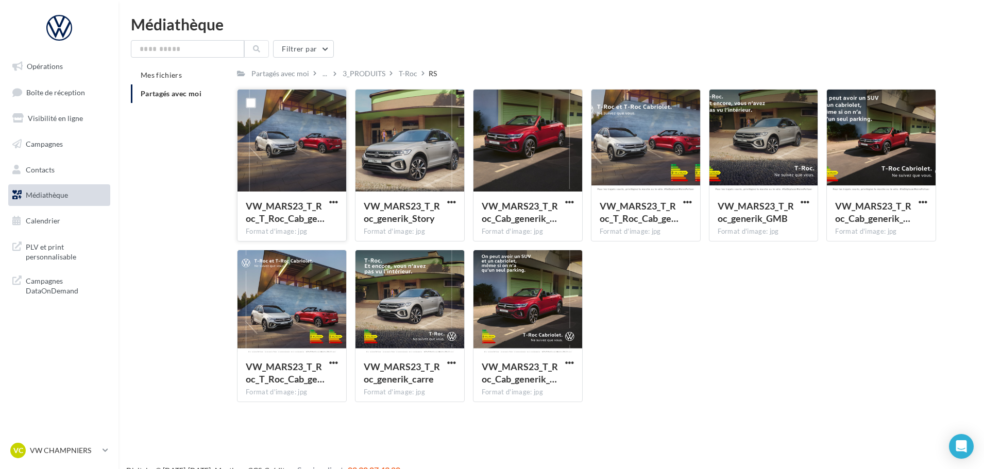
click at [341, 204] on div "VW_MARS23_T_Roc_T_Roc_Cab_ge… Format d'image: jpg" at bounding box center [292, 216] width 109 height 48
click at [329, 202] on span "button" at bounding box center [333, 202] width 9 height 9
click at [307, 216] on button "Télécharger" at bounding box center [288, 222] width 103 height 27
click at [357, 74] on div "3_PRODUITS" at bounding box center [364, 74] width 43 height 10
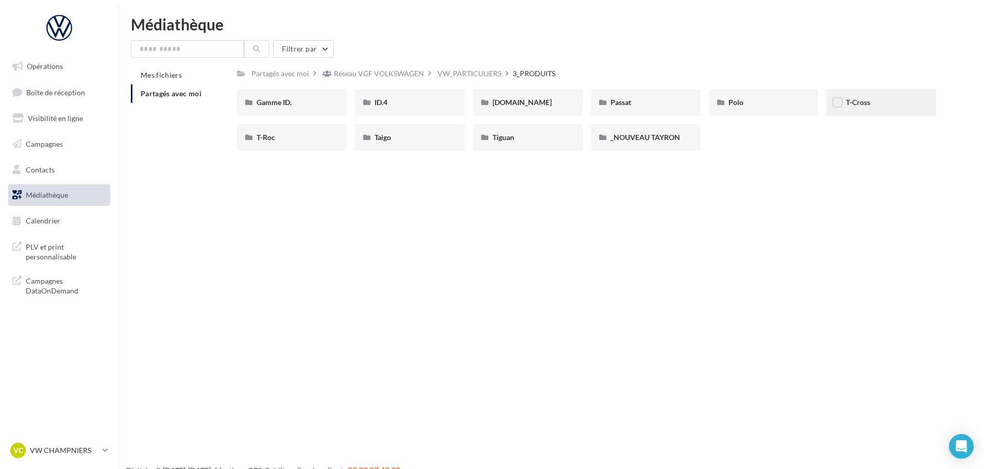
click at [850, 108] on div "T-Cross" at bounding box center [881, 102] width 110 height 27
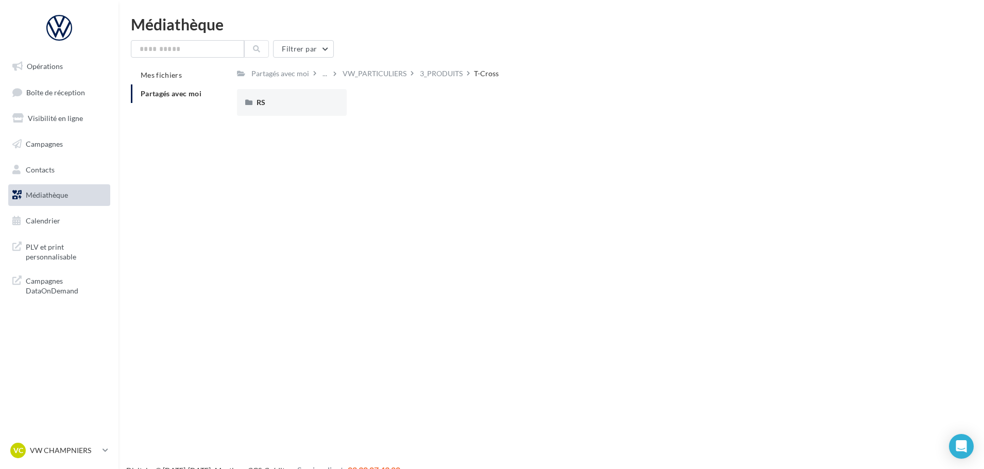
click at [295, 124] on div "RS RS" at bounding box center [590, 106] width 707 height 35
click at [294, 115] on div "RS" at bounding box center [292, 102] width 110 height 27
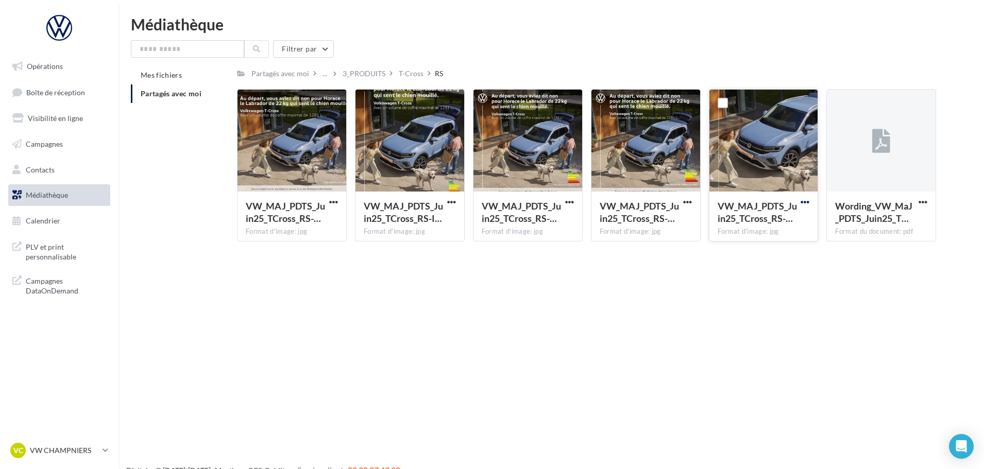
click at [802, 202] on span "button" at bounding box center [805, 202] width 9 height 9
drag, startPoint x: 784, startPoint y: 217, endPoint x: 643, endPoint y: 180, distance: 146.0
click at [784, 218] on button "Télécharger" at bounding box center [759, 222] width 103 height 27
click at [325, 78] on div "..." at bounding box center [324, 73] width 9 height 14
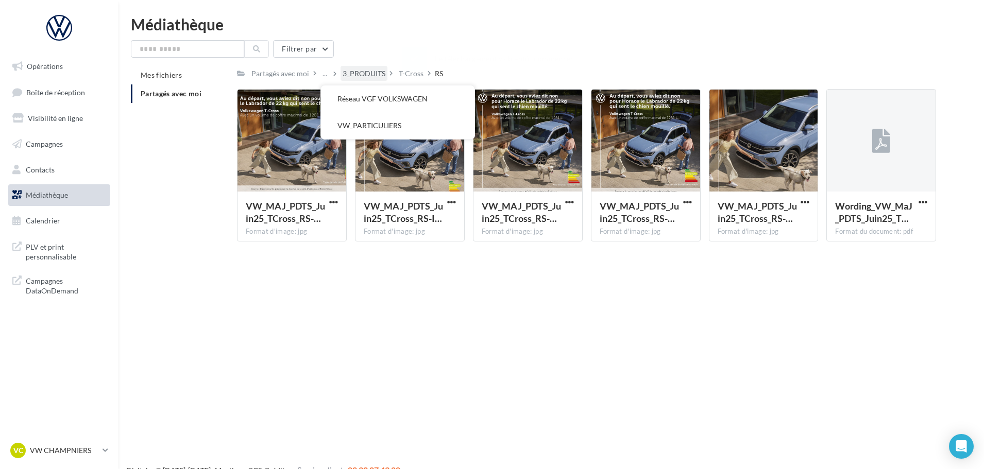
click at [354, 78] on div "3_PRODUITS" at bounding box center [364, 74] width 43 height 10
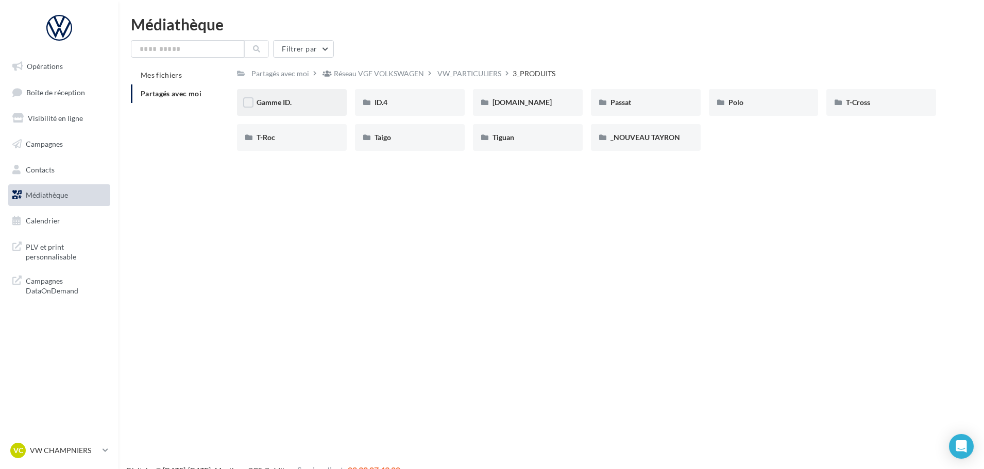
click at [311, 111] on div "Gamme ID." at bounding box center [292, 102] width 110 height 27
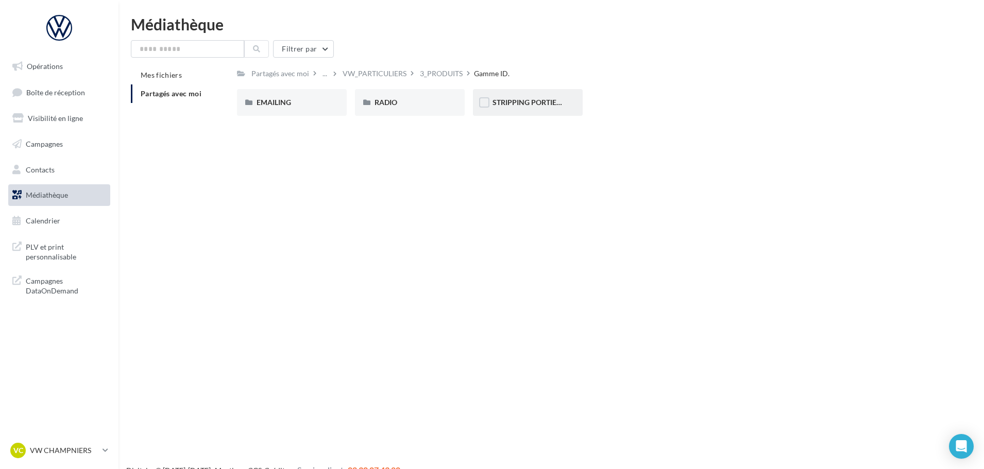
click at [529, 93] on div "STRIPPING PORTIERES" at bounding box center [528, 102] width 110 height 27
